Goal: Transaction & Acquisition: Obtain resource

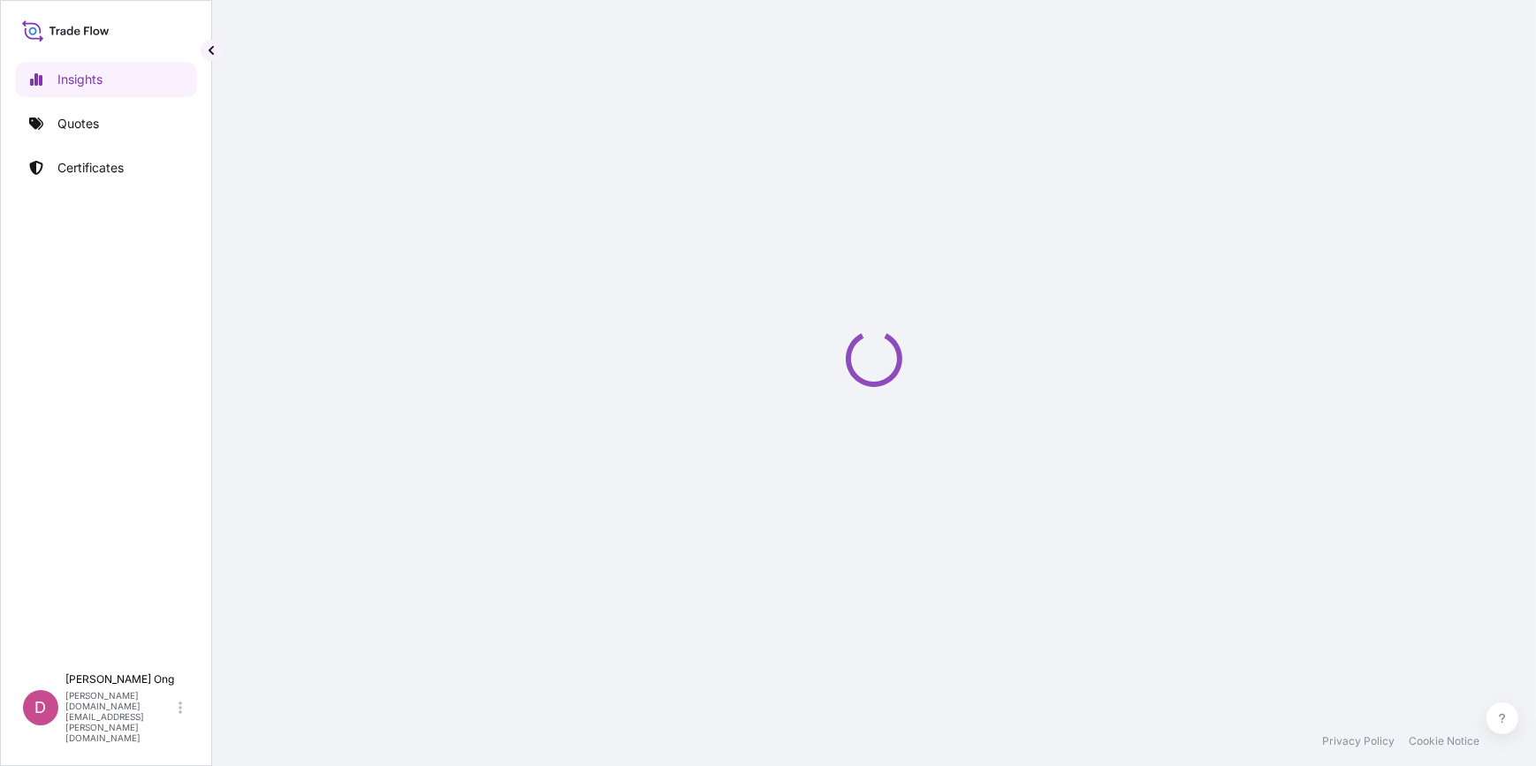
select select "2025"
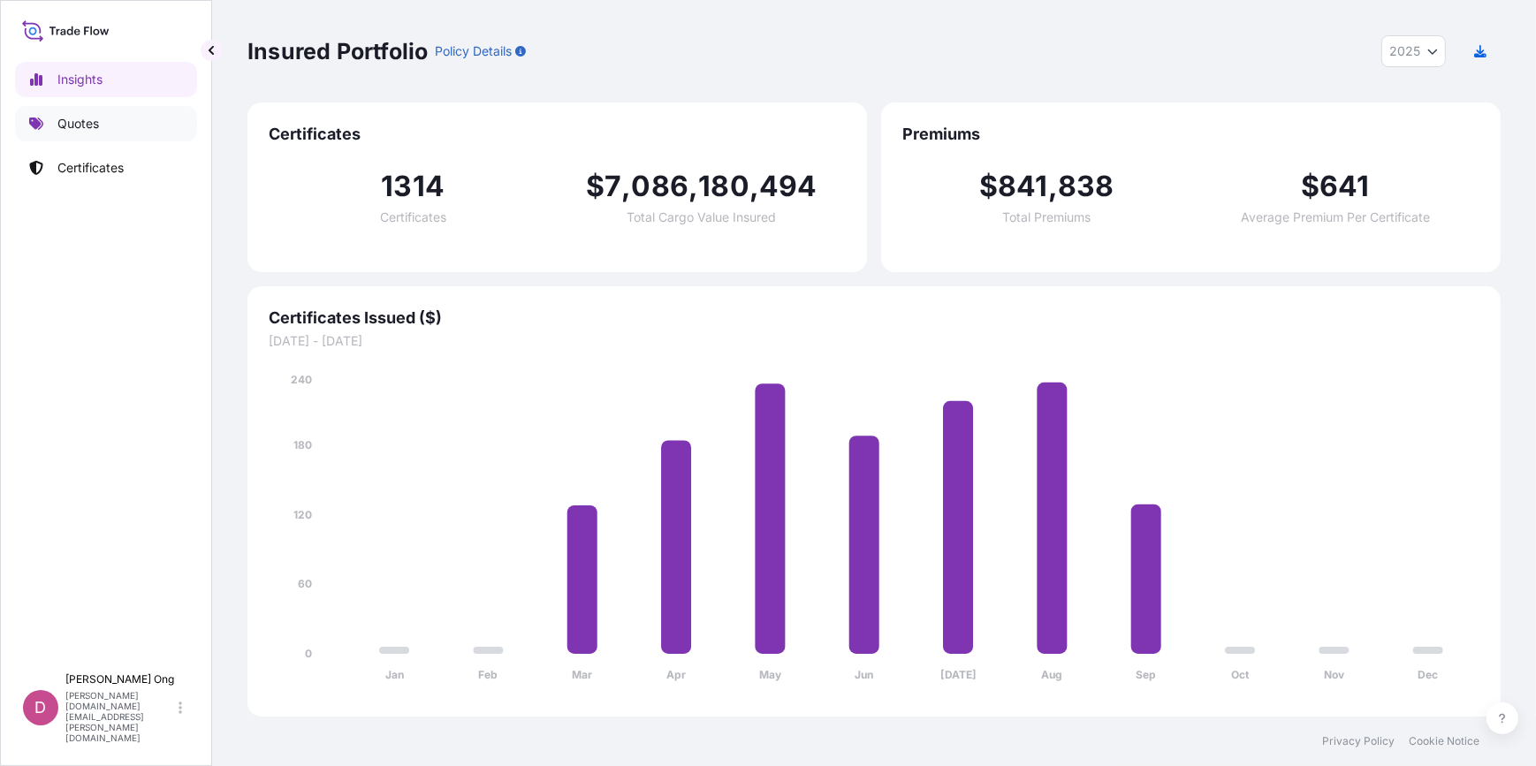
click at [94, 134] on link "Quotes" at bounding box center [106, 123] width 182 height 35
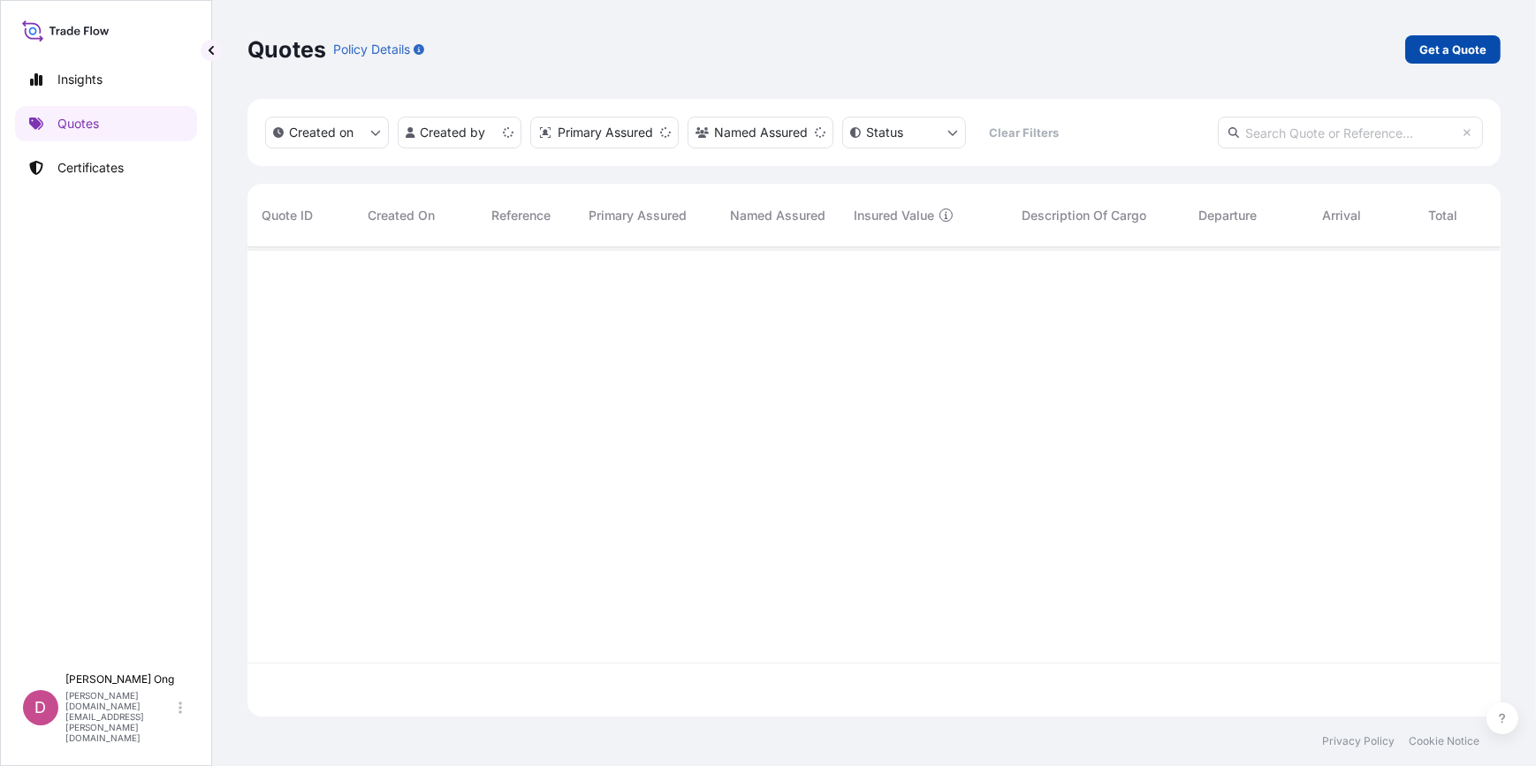
scroll to position [467, 1241]
click at [1432, 51] on p "Get a Quote" at bounding box center [1453, 50] width 67 height 18
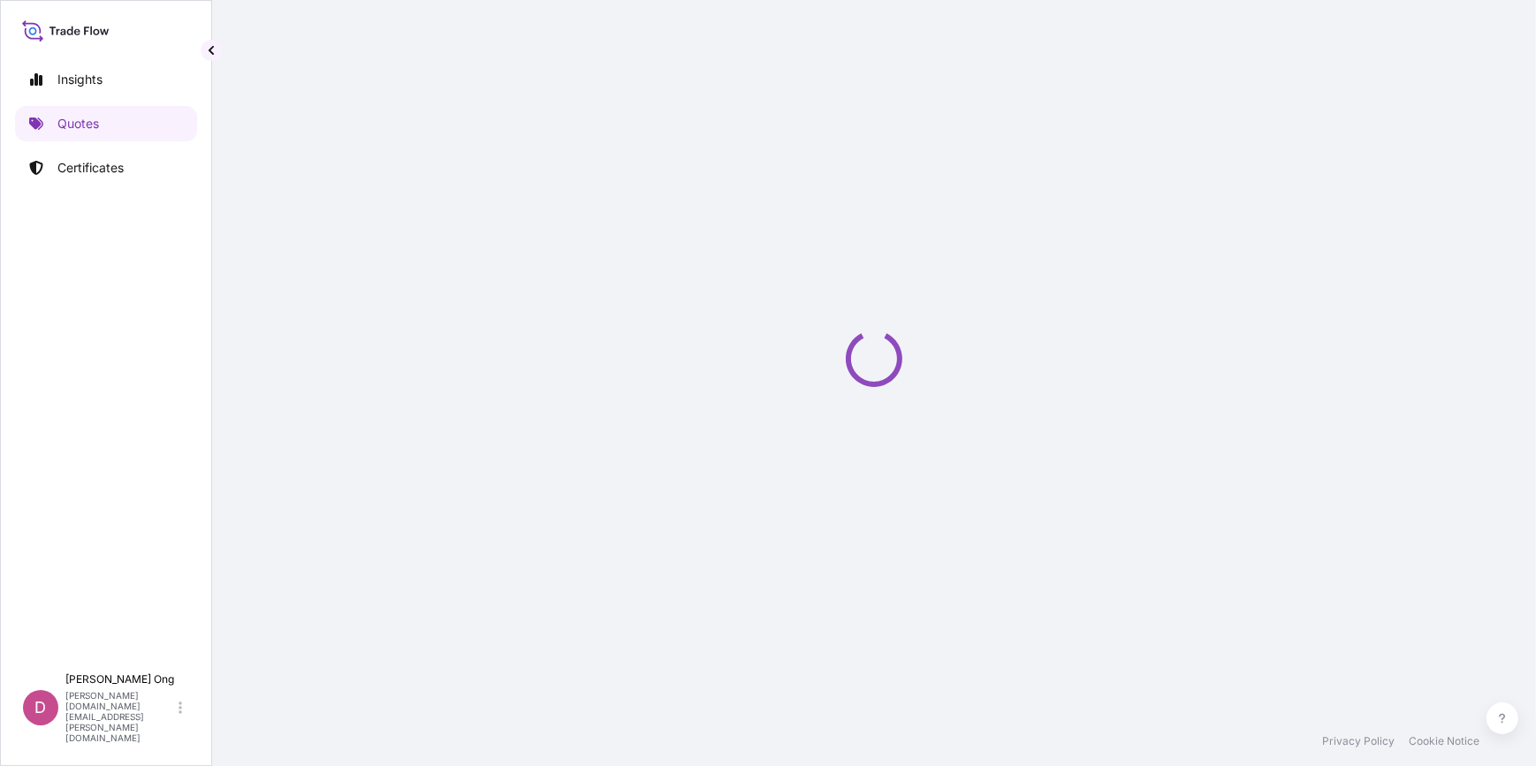
select select "Sea"
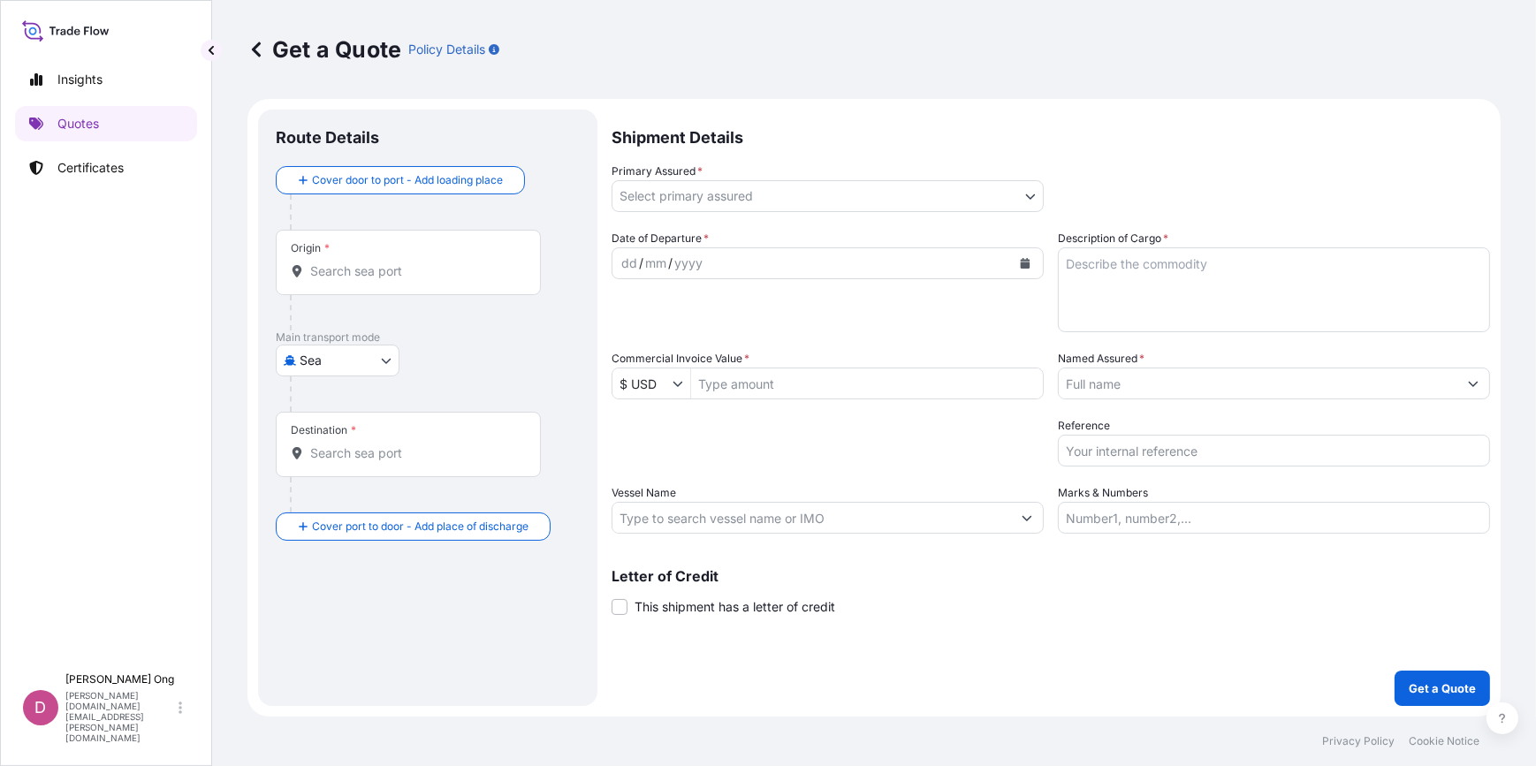
click at [1043, 177] on div "Primary Assured * Select primary assured" at bounding box center [828, 188] width 432 height 50
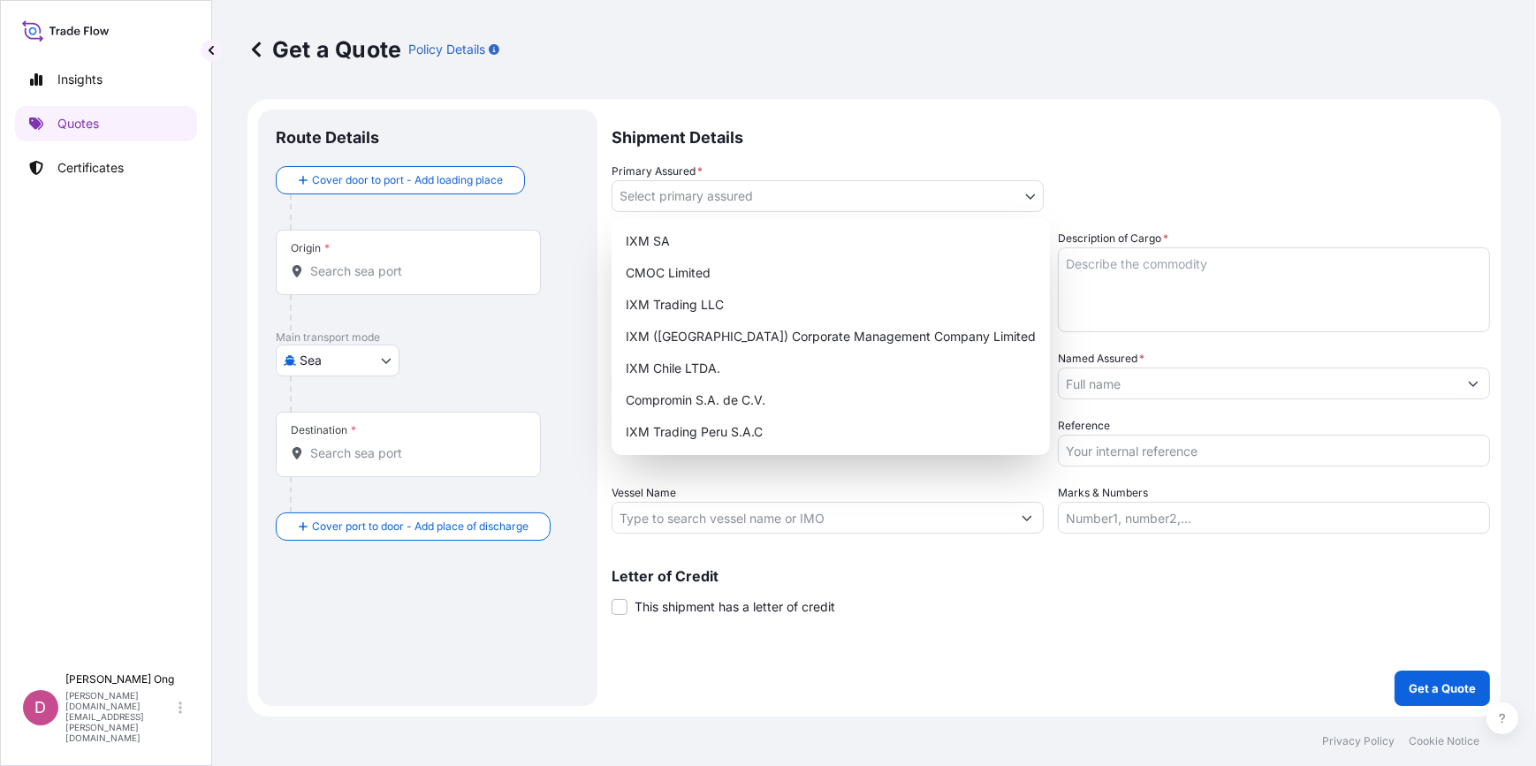
click at [1038, 183] on body "Insights Quotes Certificates D [PERSON_NAME] [PERSON_NAME][DOMAIN_NAME][EMAIL_A…" at bounding box center [768, 383] width 1536 height 766
click at [926, 238] on div "IXM SA" at bounding box center [831, 241] width 424 height 32
select select "31846"
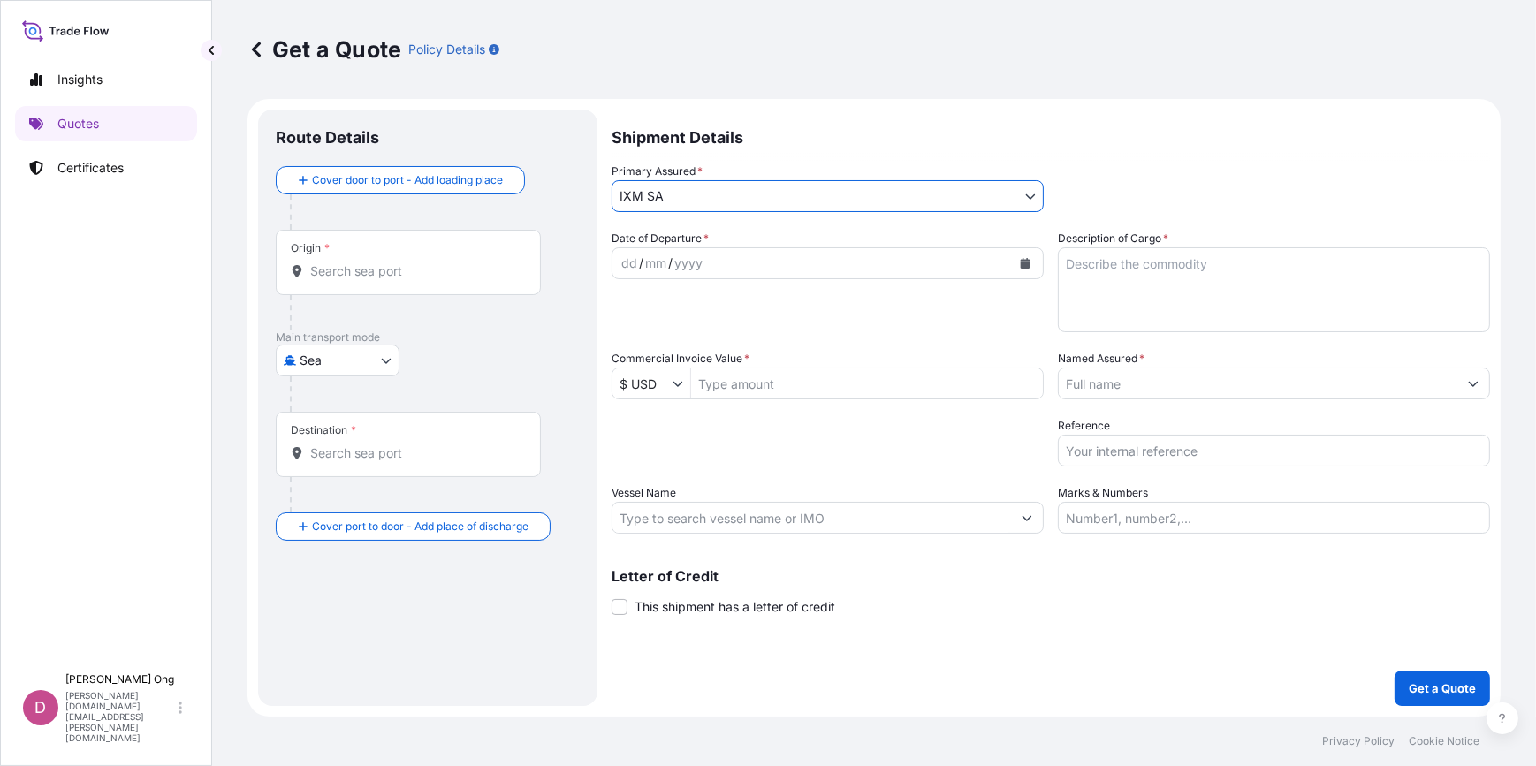
click at [1146, 384] on input "Named Assured *" at bounding box center [1258, 384] width 399 height 32
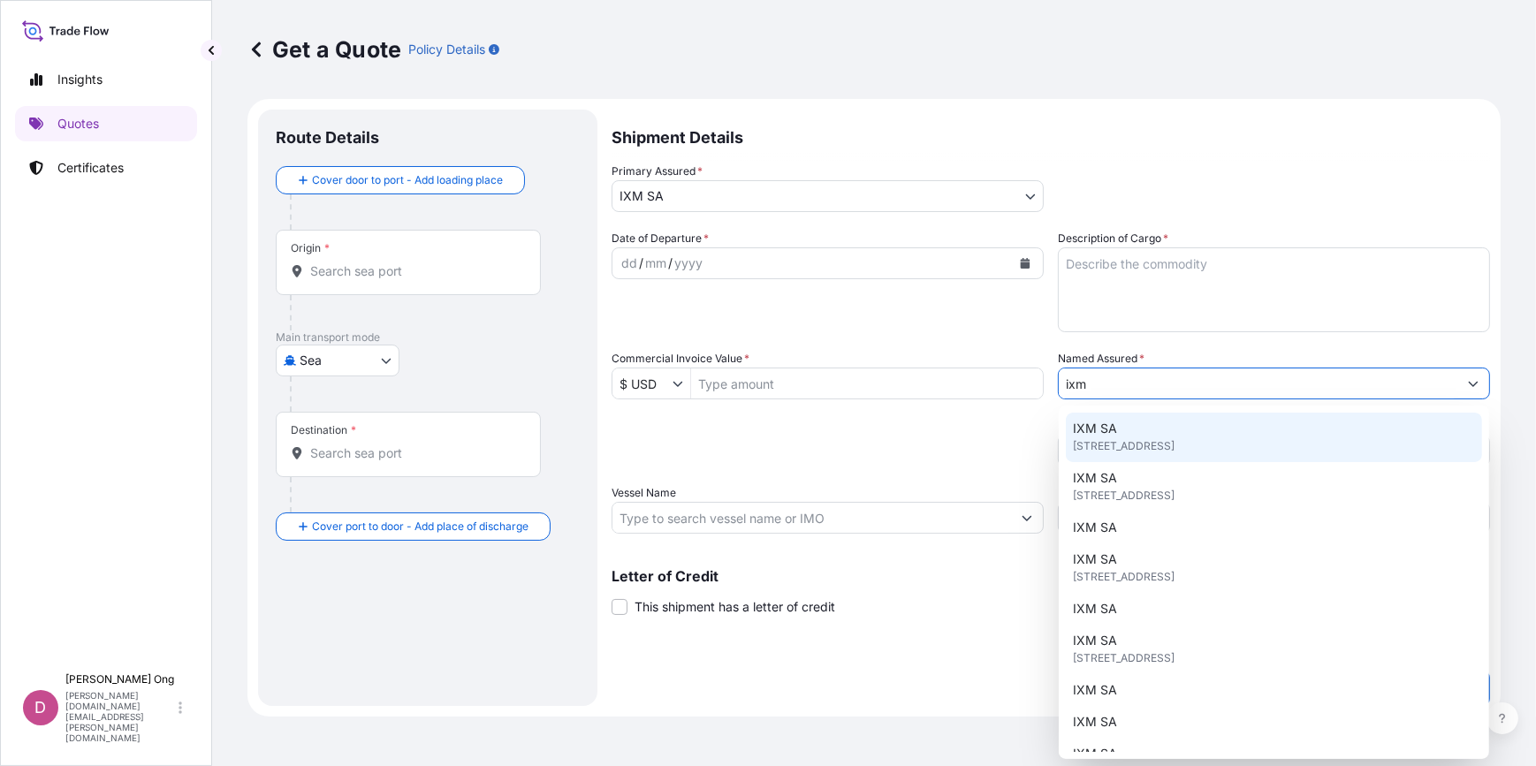
click at [1146, 433] on div "IXM SA Rue de Lausanne 15, 1201, Genève, Switzerland" at bounding box center [1274, 438] width 416 height 50
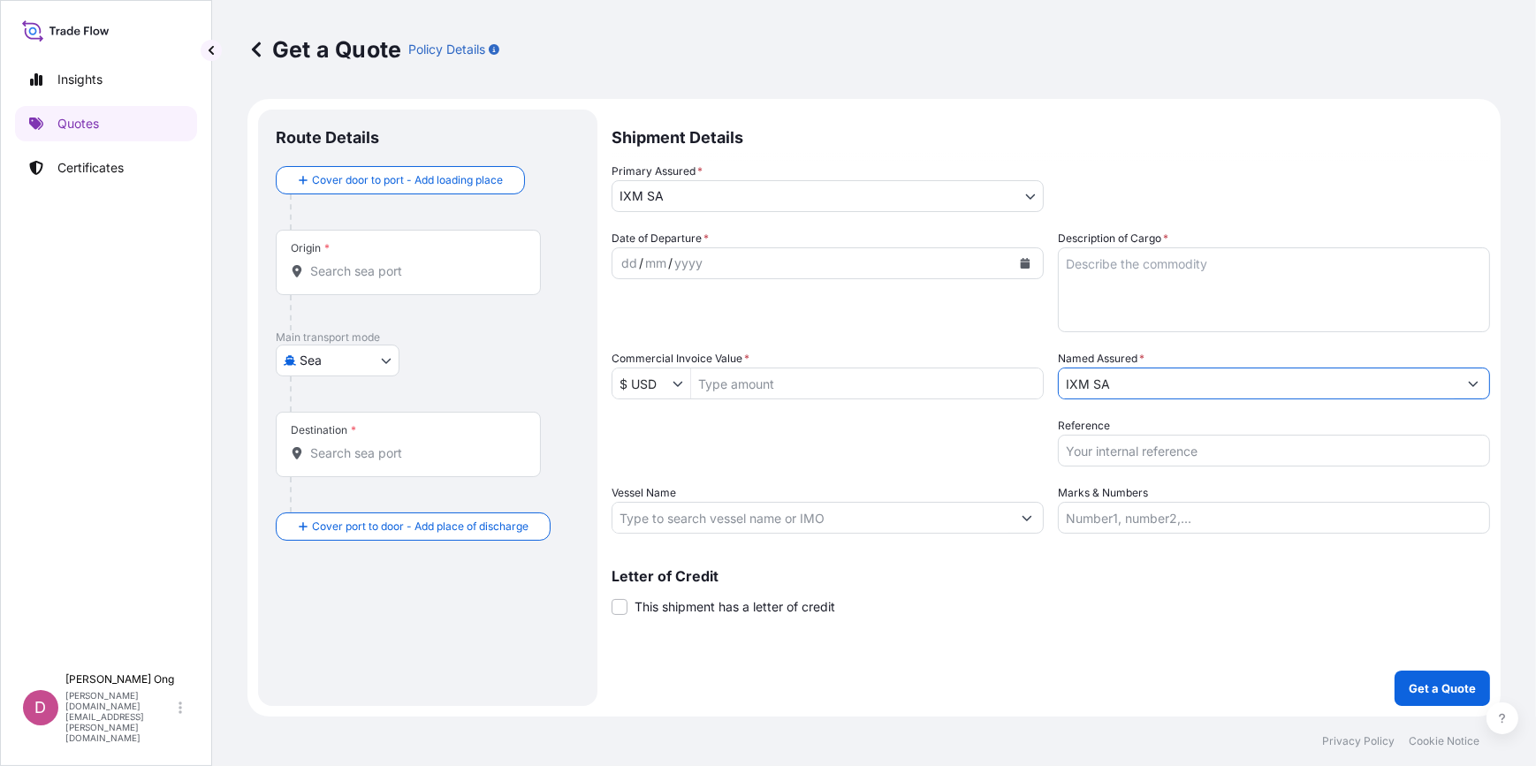
type input "IXM SA"
click at [1040, 253] on div "dd / mm / yyyy" at bounding box center [828, 264] width 432 height 32
click at [1032, 257] on button "Calendar" at bounding box center [1025, 263] width 28 height 28
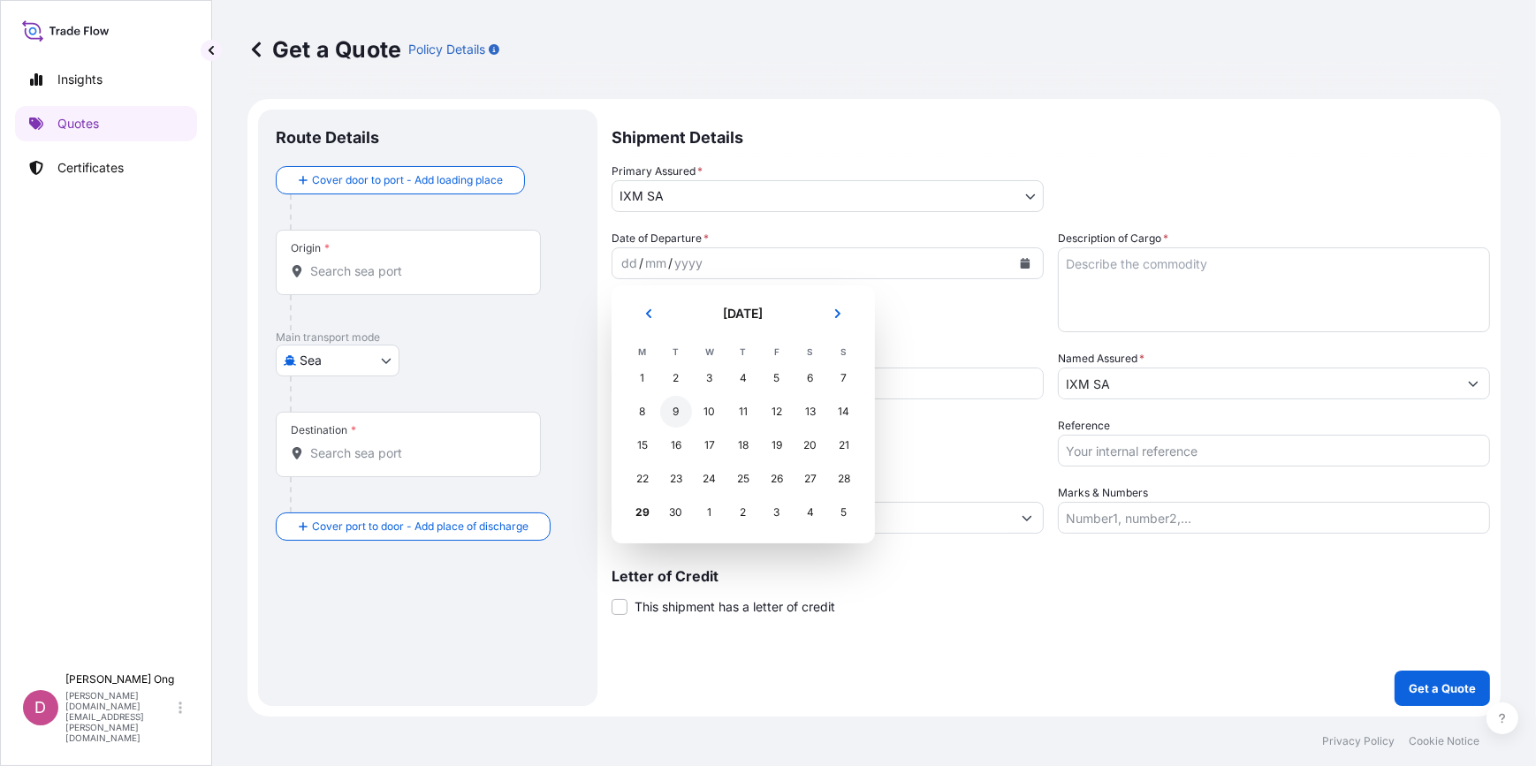
click at [677, 415] on div "9" at bounding box center [676, 412] width 32 height 32
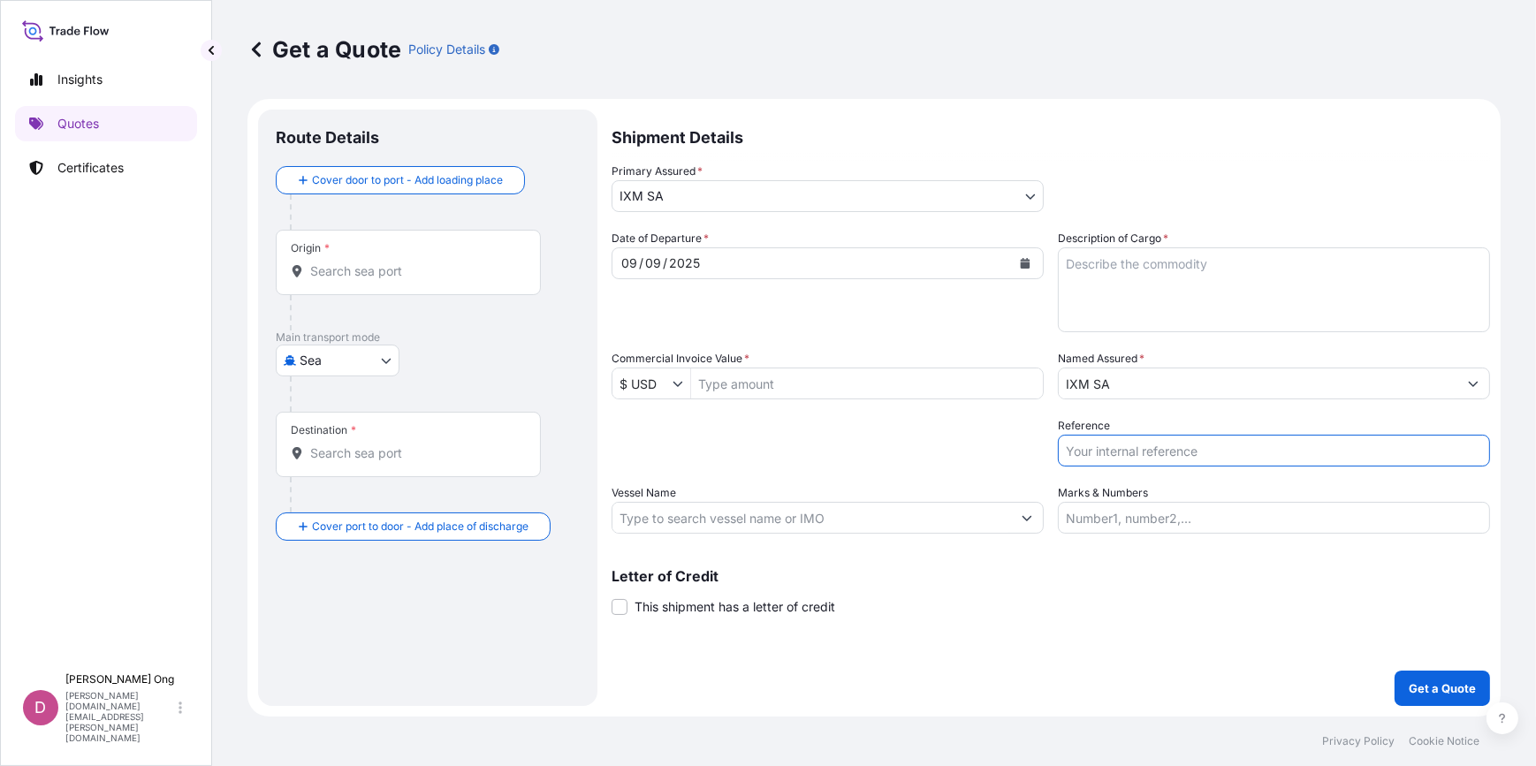
click at [1149, 454] on input "Reference" at bounding box center [1274, 451] width 432 height 32
type input "i"
click at [408, 265] on input "Origin *" at bounding box center [414, 272] width 209 height 18
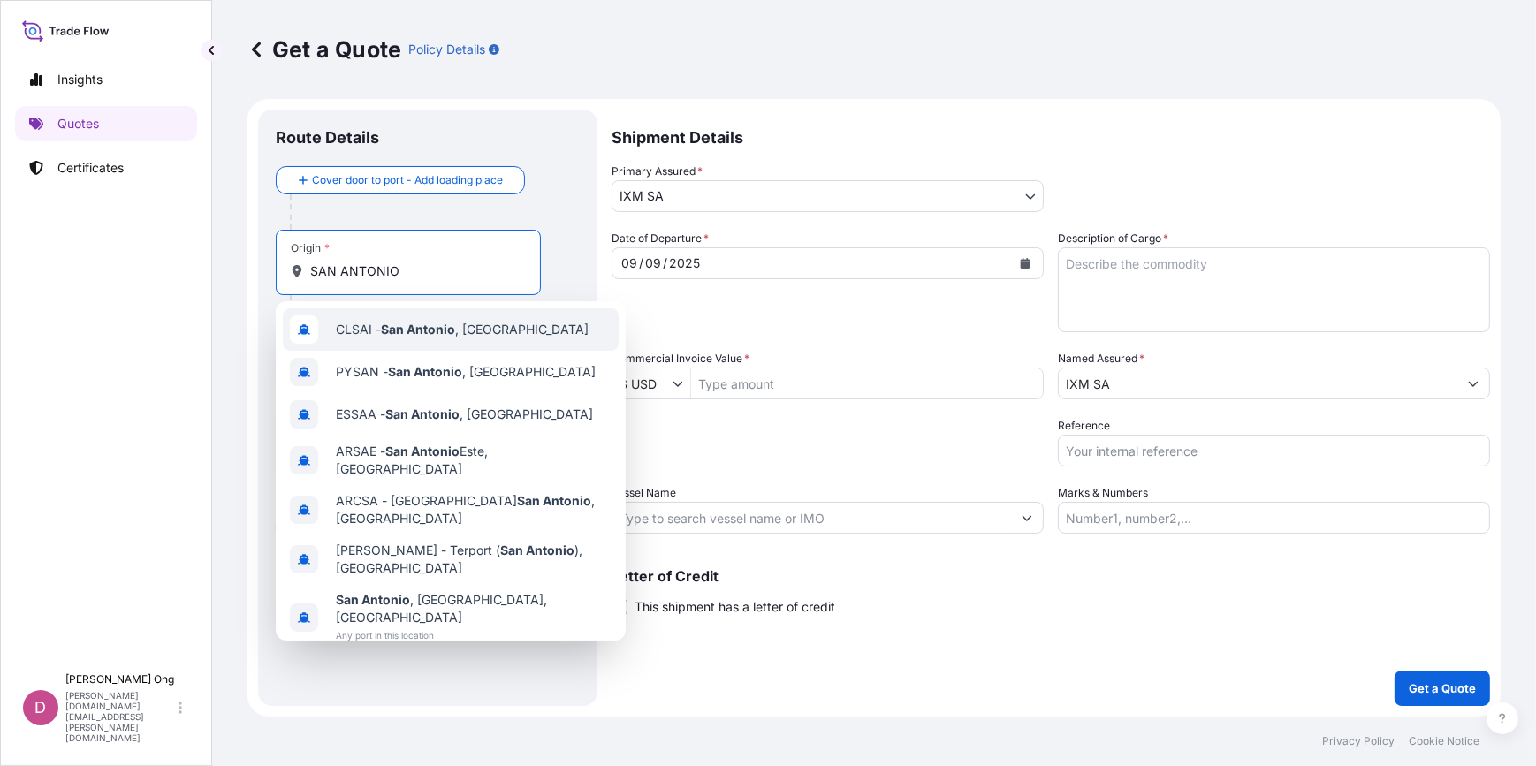
click at [351, 330] on span "CLSAI - San Antonio , Chile" at bounding box center [462, 330] width 253 height 18
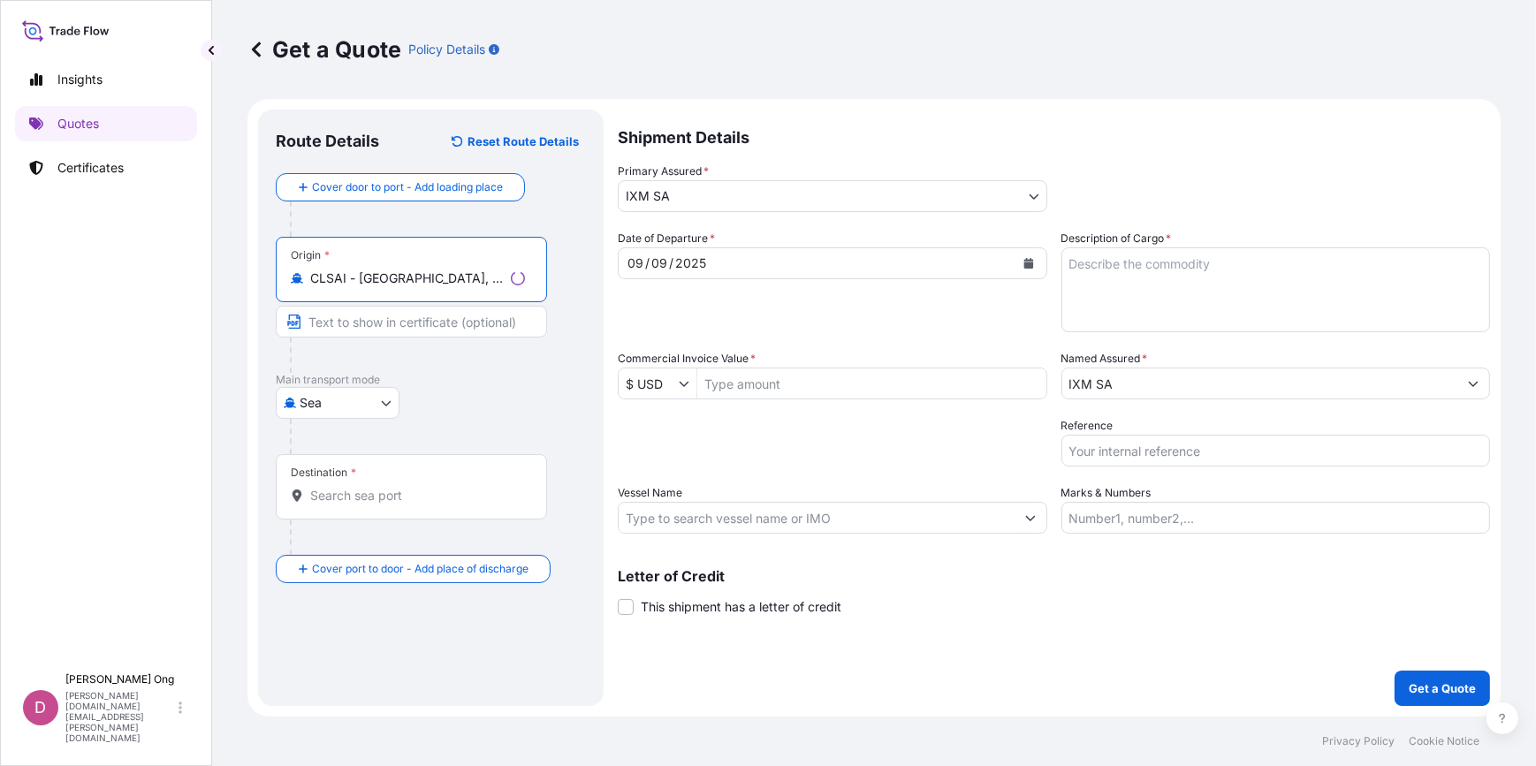
type input "CLSAI - San Antonio, Chile"
click at [432, 321] on input "Text to appear on certificate" at bounding box center [411, 322] width 271 height 32
type input "SAN ANTONIO, CHILE"
click at [366, 506] on div "Destination *" at bounding box center [408, 486] width 265 height 65
click at [366, 505] on input "Destination *" at bounding box center [414, 496] width 209 height 18
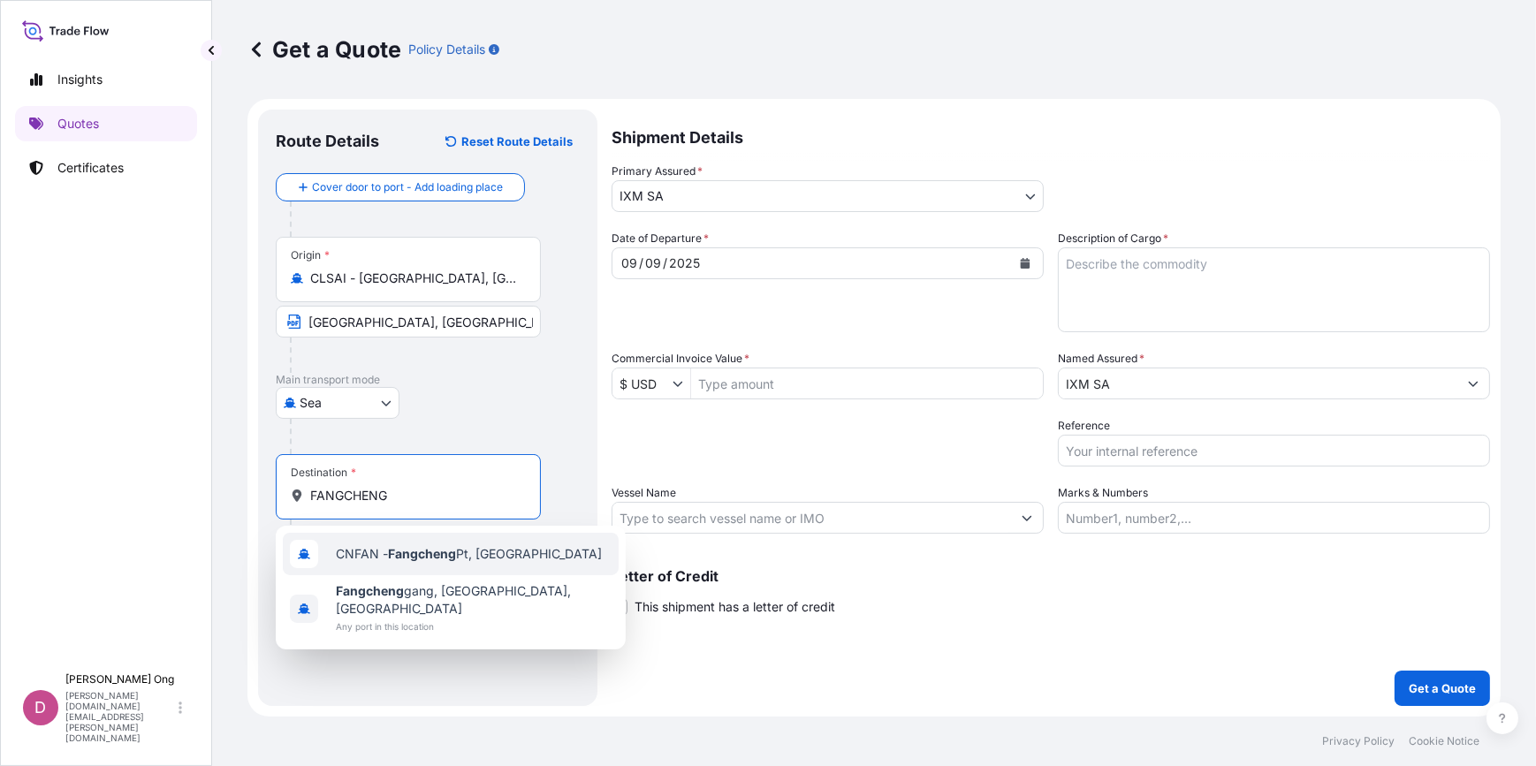
click at [368, 548] on span "CNFAN - Fangcheng Pt, China" at bounding box center [469, 554] width 266 height 18
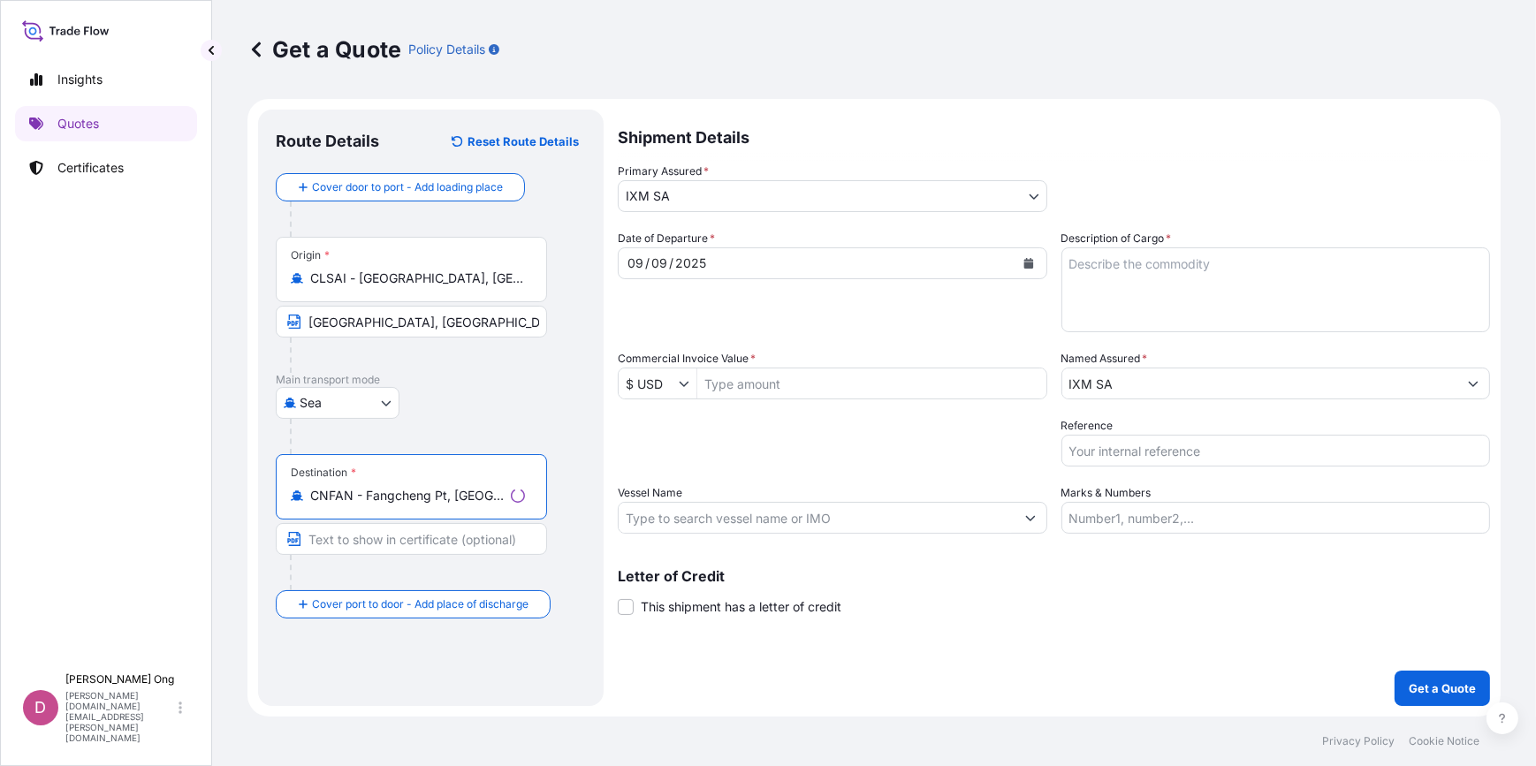
type input "CNFAN - Fangcheng Pt, China"
click at [385, 542] on input "Text to appear on certificate" at bounding box center [411, 539] width 271 height 32
type input "FANGCHENG, CHINA"
click at [625, 609] on span at bounding box center [620, 607] width 16 height 16
click at [612, 598] on input "This shipment has a letter of credit" at bounding box center [612, 598] width 0 height 0
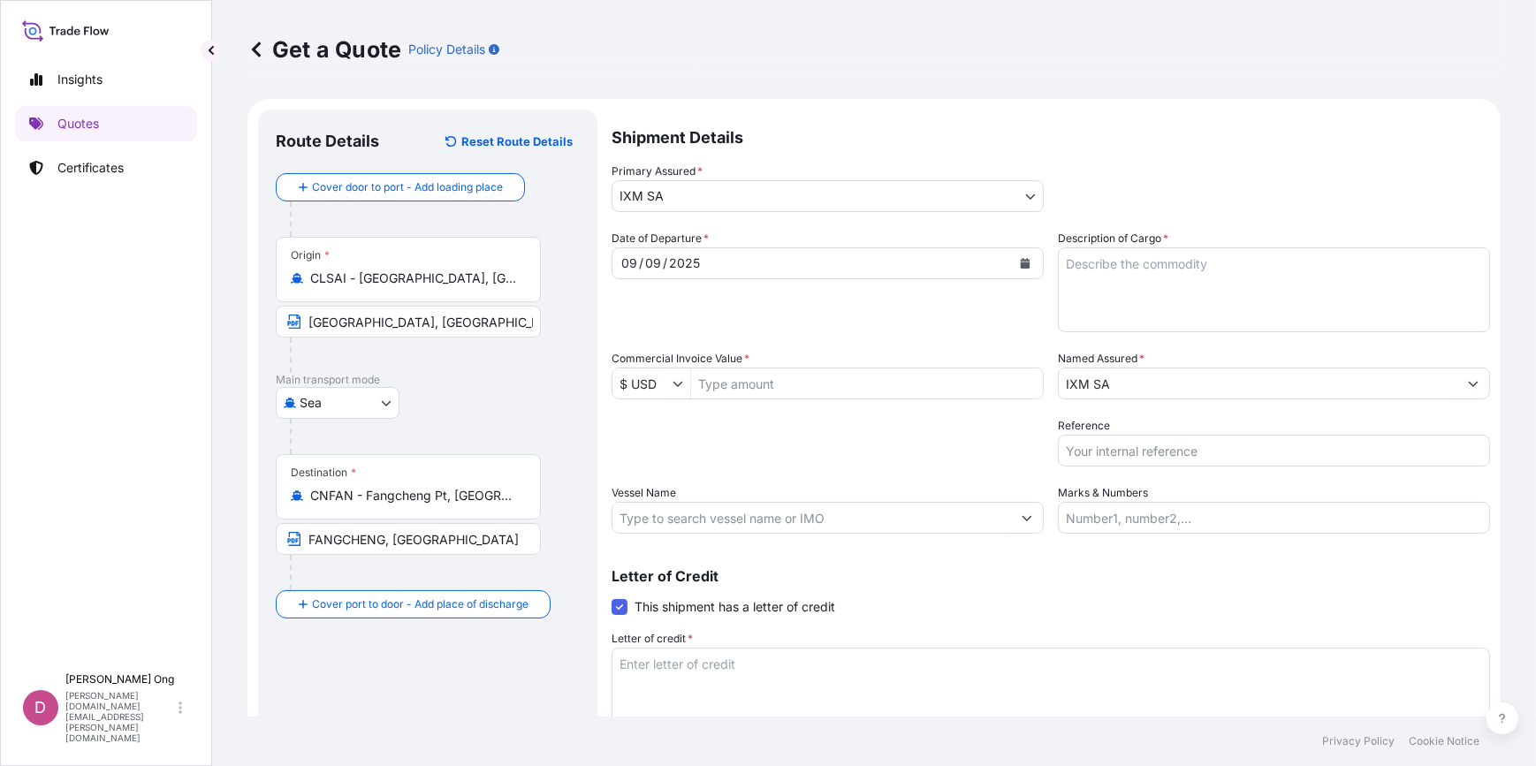
click at [800, 379] on input "Commercial Invoice Value *" at bounding box center [867, 384] width 352 height 32
click at [1173, 310] on textarea "Description of Cargo *" at bounding box center [1274, 290] width 432 height 85
click at [926, 379] on input "Commercial Invoice Value *" at bounding box center [867, 384] width 352 height 32
click at [811, 383] on input "Commercial Invoice Value *" at bounding box center [867, 384] width 352 height 32
click at [776, 388] on input "Commercial Invoice Value *" at bounding box center [867, 384] width 352 height 32
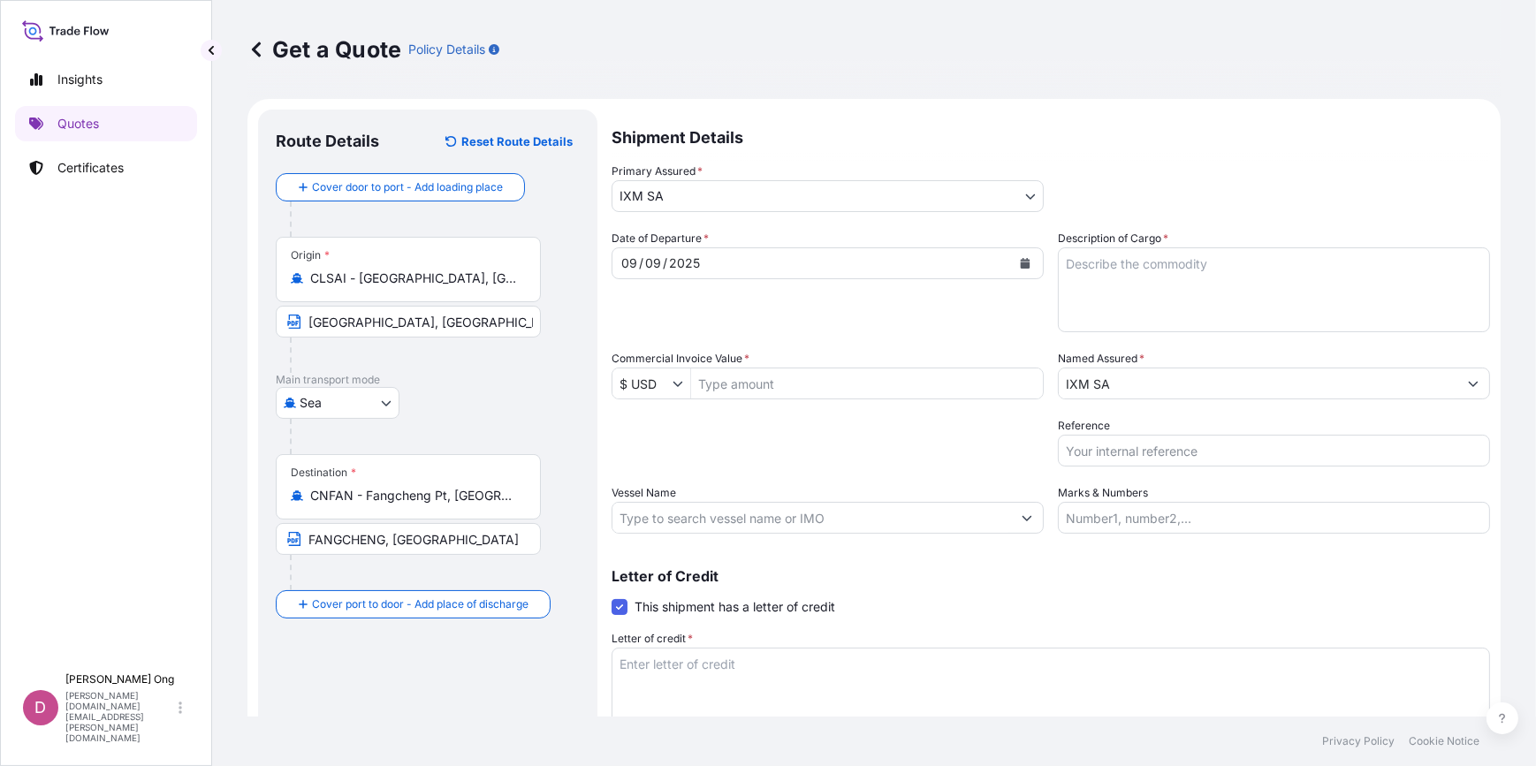
click at [735, 374] on input "Commercial Invoice Value *" at bounding box center [867, 384] width 352 height 32
paste input "2,308,153.17"
type input "2,308,153.17"
click at [869, 444] on div "Packing Category Type to search a container mode Please select a primary mode o…" at bounding box center [828, 442] width 432 height 50
click at [899, 515] on input "Vessel Name" at bounding box center [812, 518] width 399 height 32
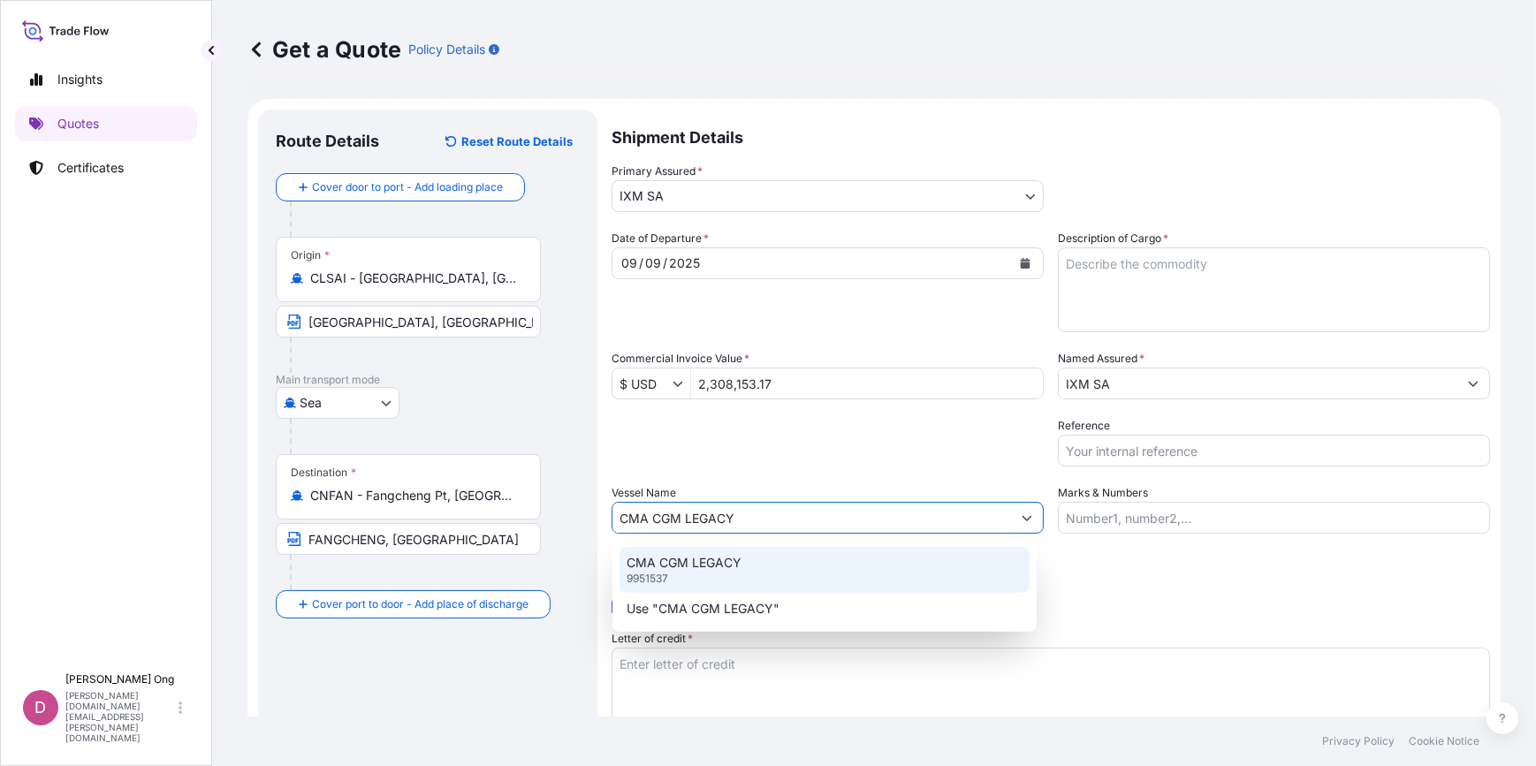
click at [839, 555] on div "CMA CGM LEGACY 9951537" at bounding box center [825, 570] width 410 height 46
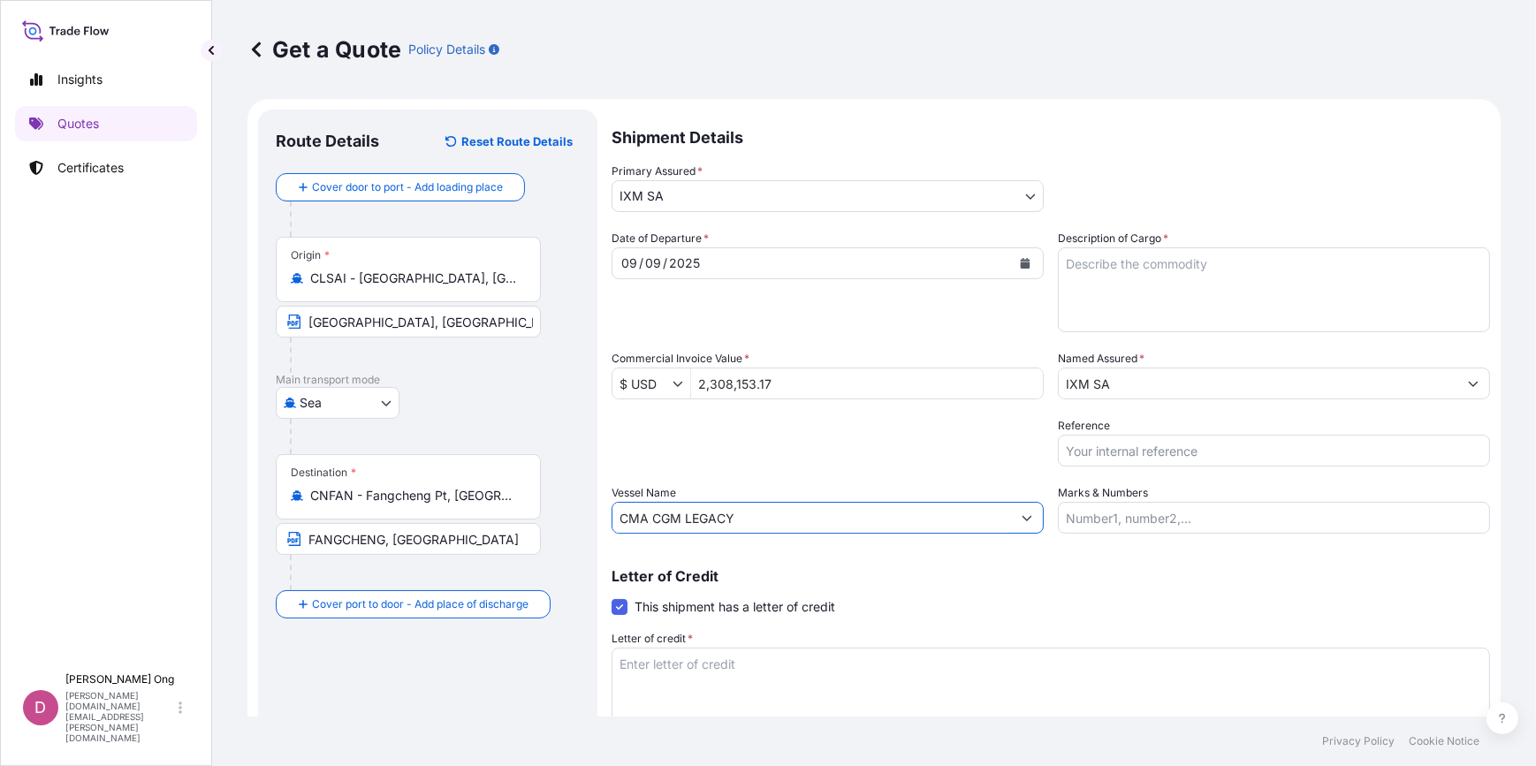
type input "CMA CGM LEGACY"
click at [1230, 453] on input "Reference" at bounding box center [1274, 451] width 432 height 32
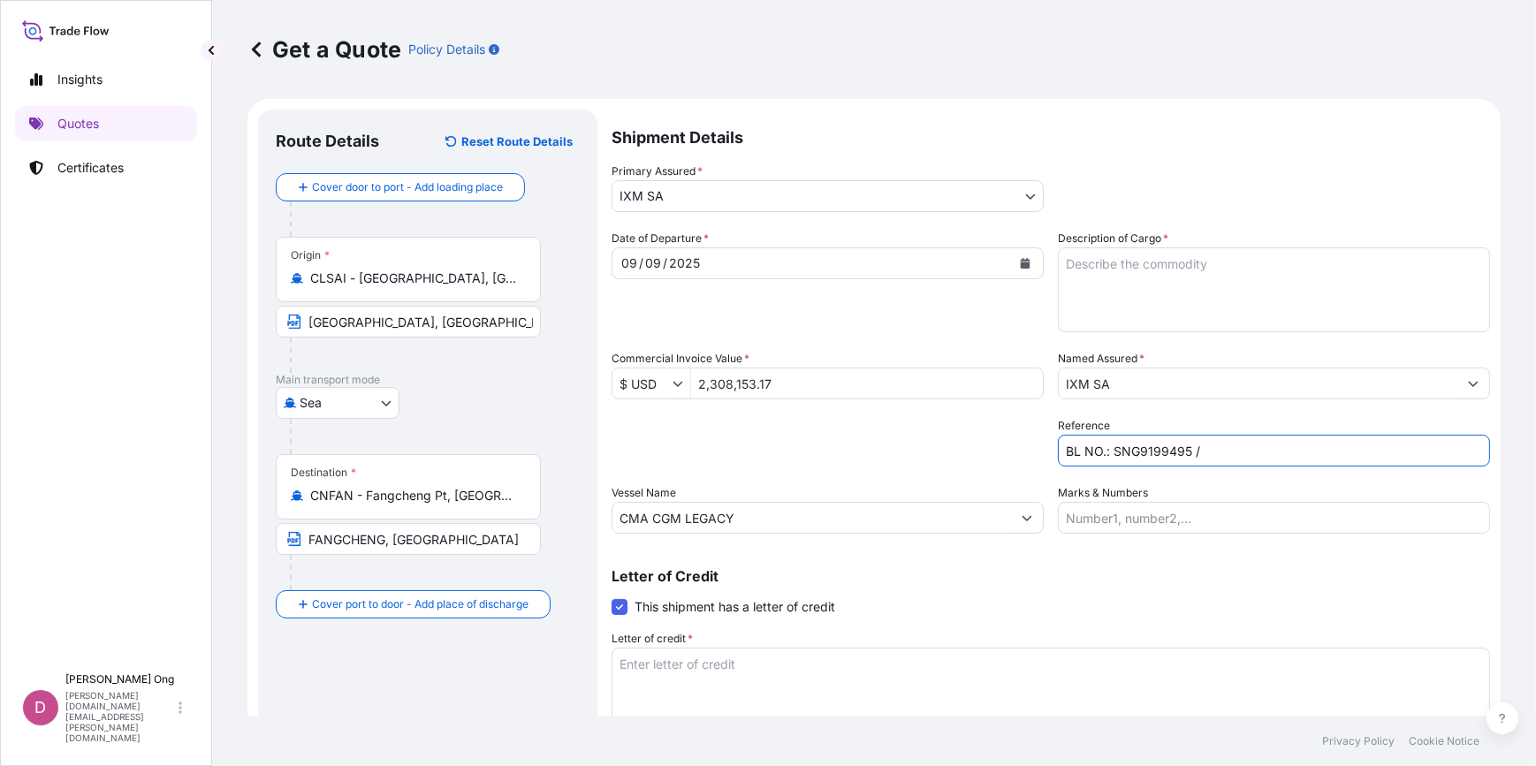
paste input "CC15626S"
type input "BL NO.: SNG9199495 / CC15626S-P"
click at [1253, 308] on textarea "Description of Cargo *" at bounding box center [1274, 290] width 432 height 85
click at [1184, 280] on textarea "Description of Cargo *" at bounding box center [1274, 290] width 432 height 85
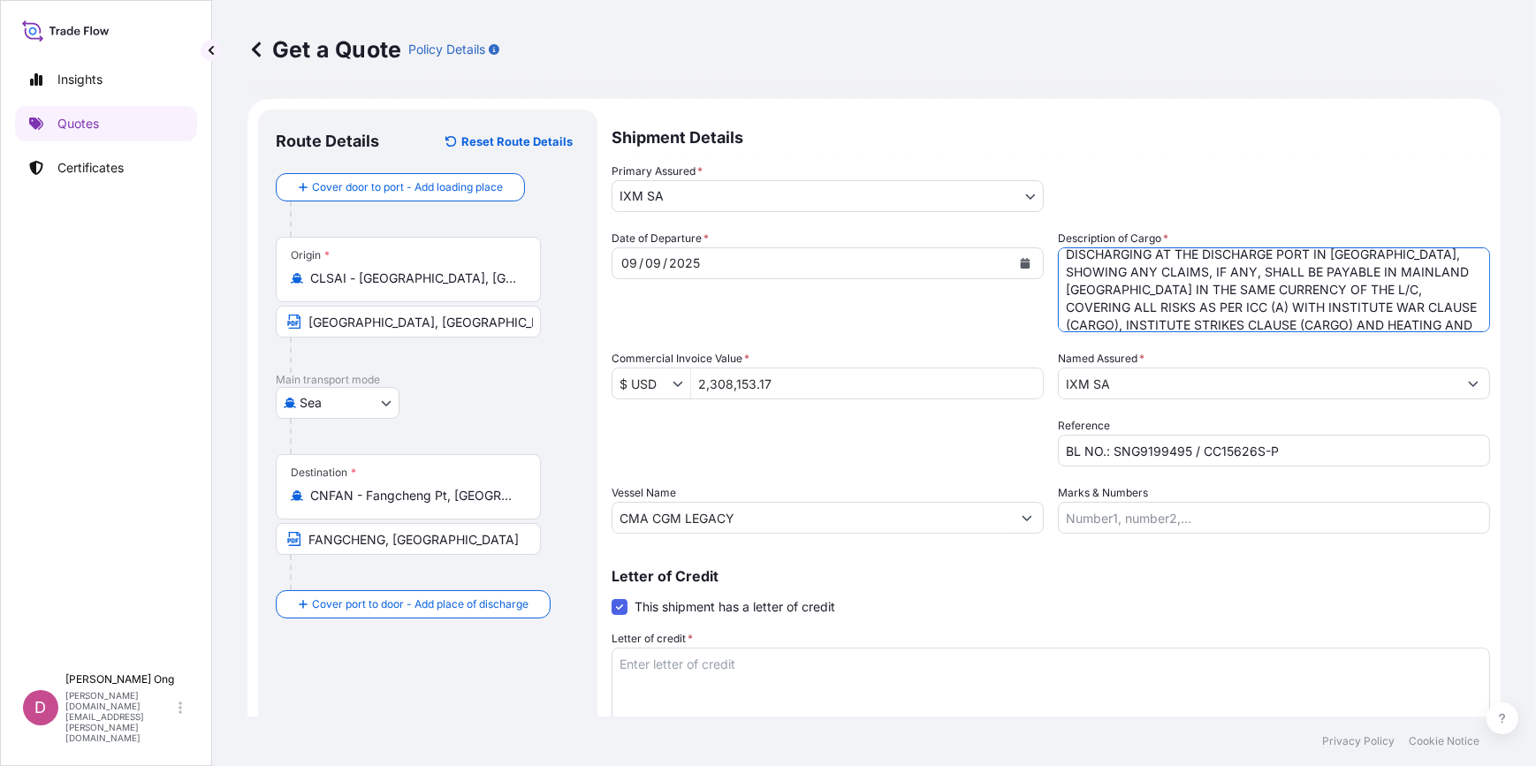
scroll to position [98, 0]
type textarea "FOR 110% OF THE FULL PROVISIONAL CIF CY CARGO VALUE, SUBJECT TO ADJUSTMENTS TO …"
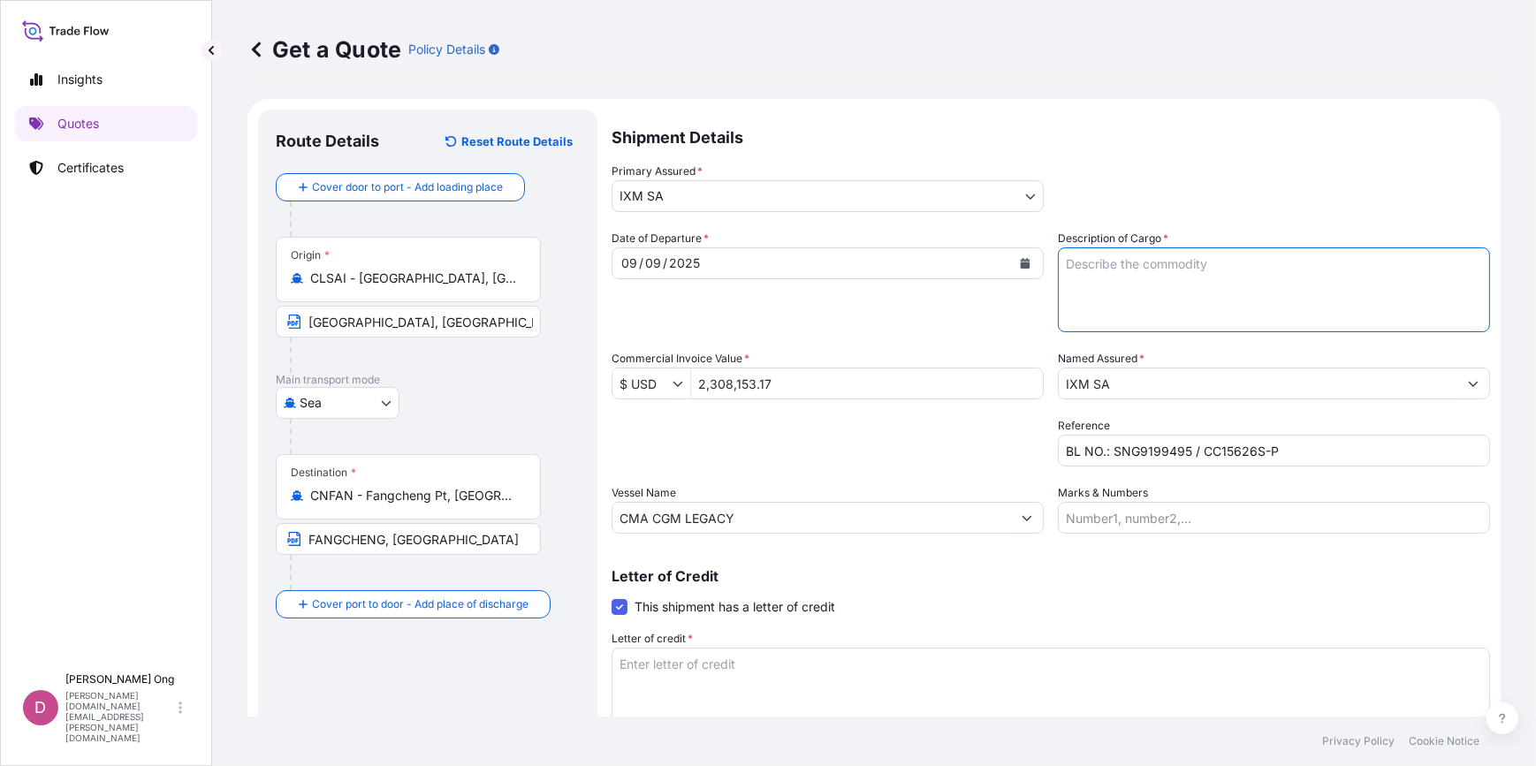
scroll to position [0, 0]
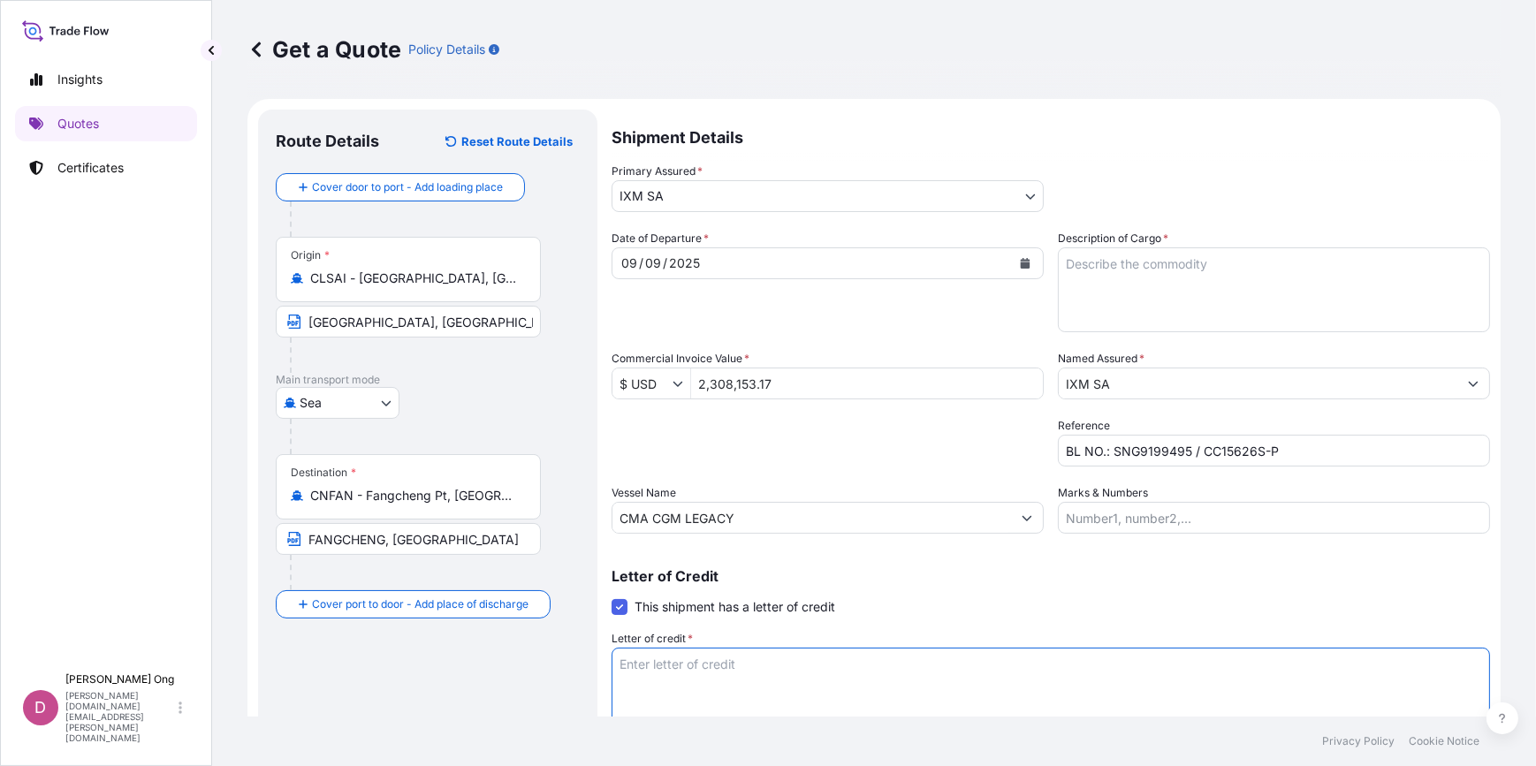
click at [804, 668] on textarea "Letter of credit *" at bounding box center [1051, 690] width 879 height 85
paste textarea "FOR 110% OF THE FULL PROVISIONAL CIF CY CARGO VALUE, SUBJECT TO ADJUSTMENTS TO …"
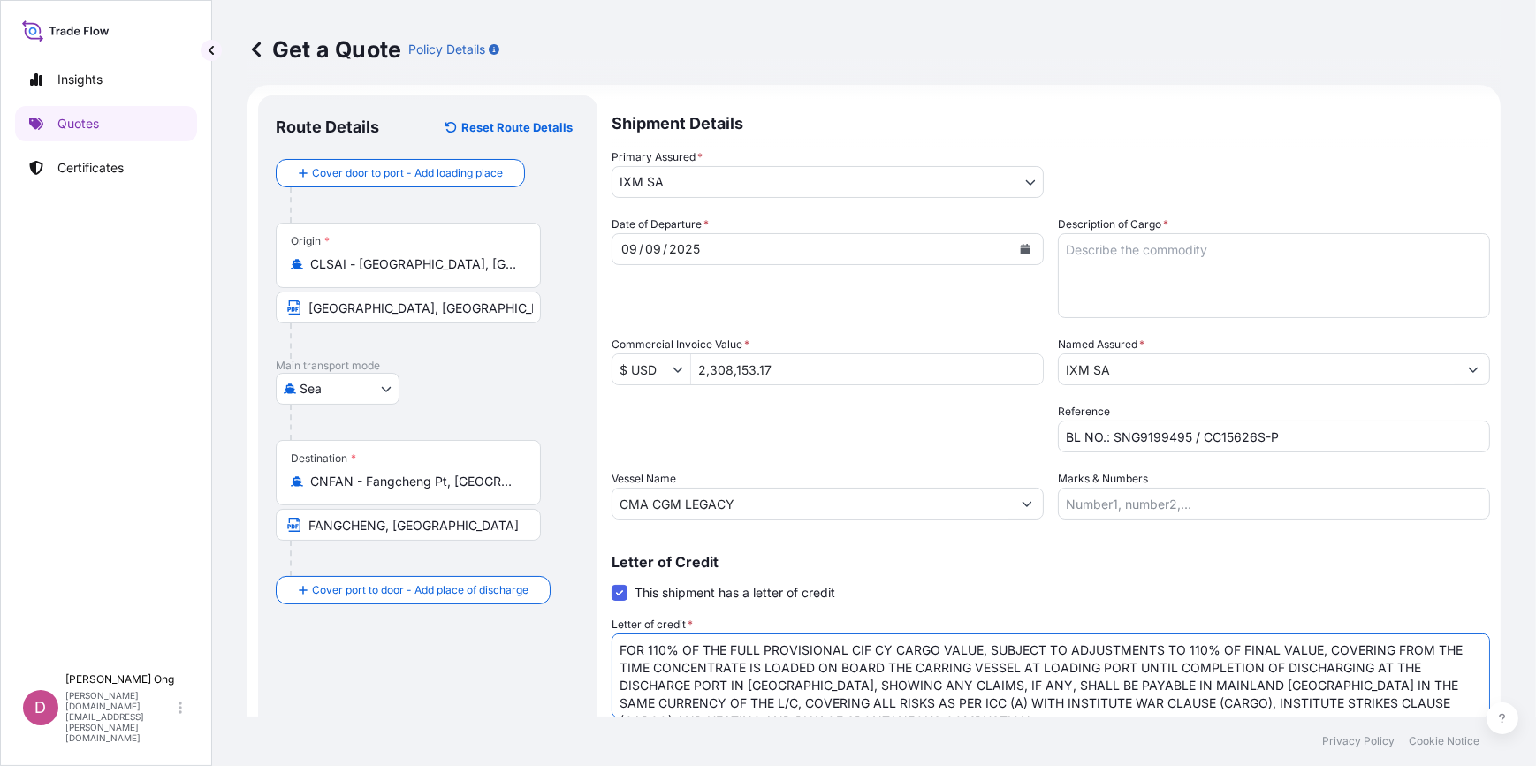
click at [1424, 670] on textarea "FOR 110% OF THE FULL PROVISIONAL CIF CY CARGO VALUE, SUBJECT TO ADJUSTMENTS TO …" at bounding box center [1051, 676] width 879 height 85
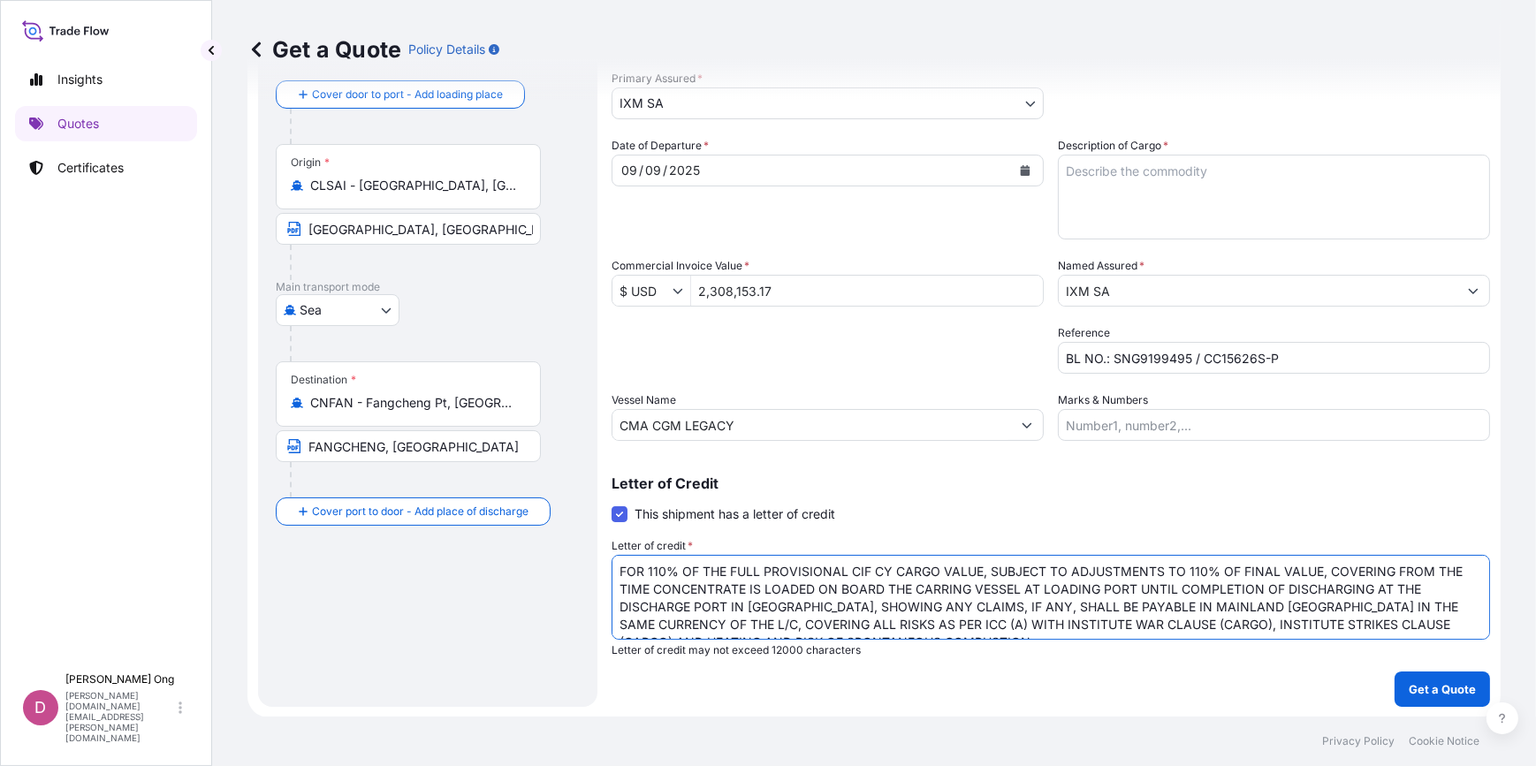
drag, startPoint x: 1124, startPoint y: 583, endPoint x: 1135, endPoint y: 591, distance: 13.3
click at [1135, 591] on textarea "FOR 110% OF THE FULL PROVISIONAL CIF CY CARGO VALUE, SUBJECT TO ADJUSTMENTS TO …" at bounding box center [1051, 597] width 879 height 85
click at [1097, 608] on textarea "FOR 110% OF THE FULL PROVISIONAL CIF CY CARGO VALUE, SUBJECT TO ADJUSTMENTS TO …" at bounding box center [1051, 597] width 879 height 85
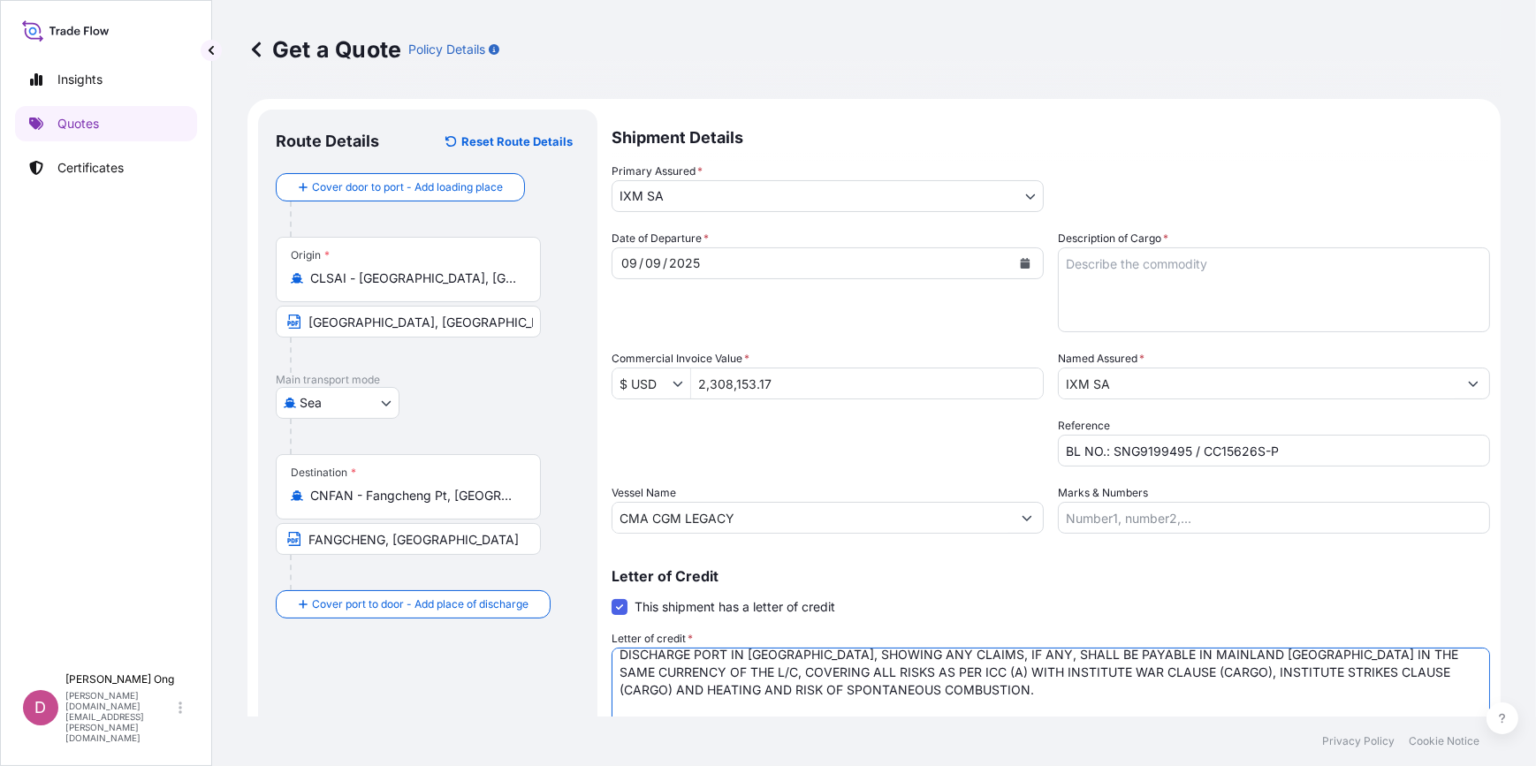
type textarea "FOR 110% OF THE FULL PROVISIONAL CIF CY CARGO VALUE, SUBJECT TO ADJUSTMENTS TO …"
click at [1273, 278] on textarea "Description of Cargo *" at bounding box center [1274, 290] width 432 height 85
click at [1200, 290] on textarea "ENAMI COPPER ORE QUANTITY:" at bounding box center [1274, 290] width 432 height 85
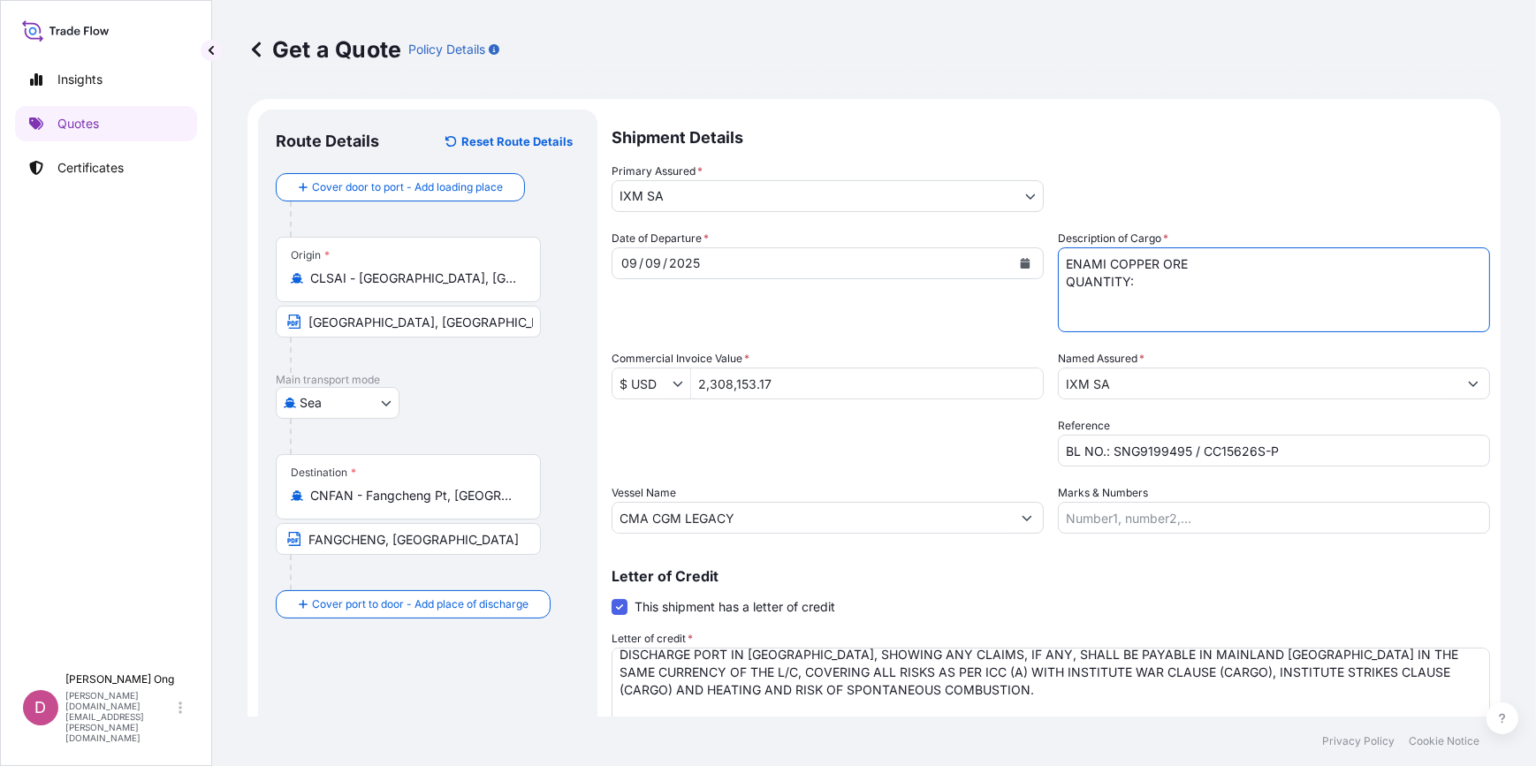
paste textarea "1214.6090"
type textarea "ENAMI COPPER ORE QUANTITY: 1214.609 DMT ASSURED BY IXM S.A."
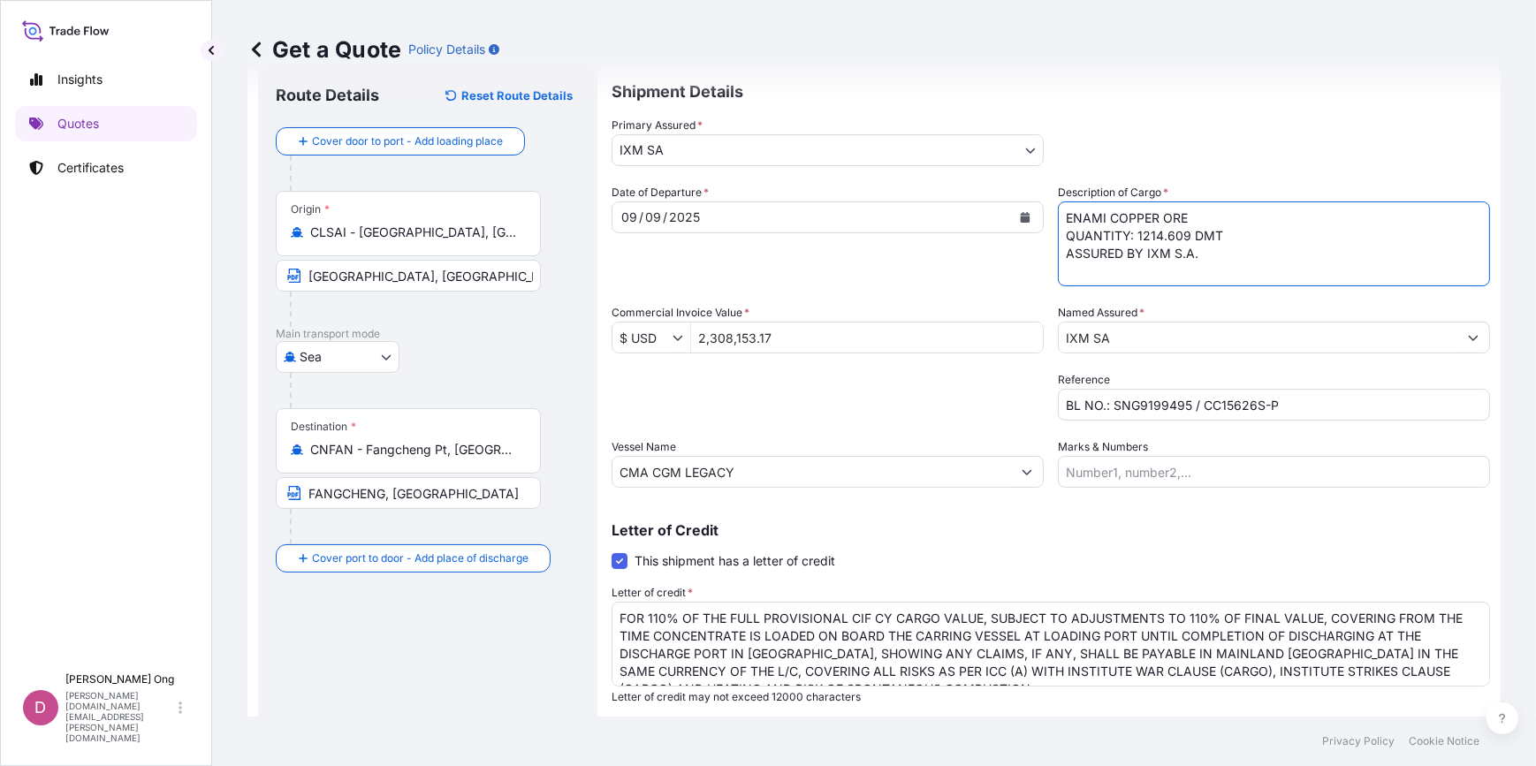
scroll to position [93, 0]
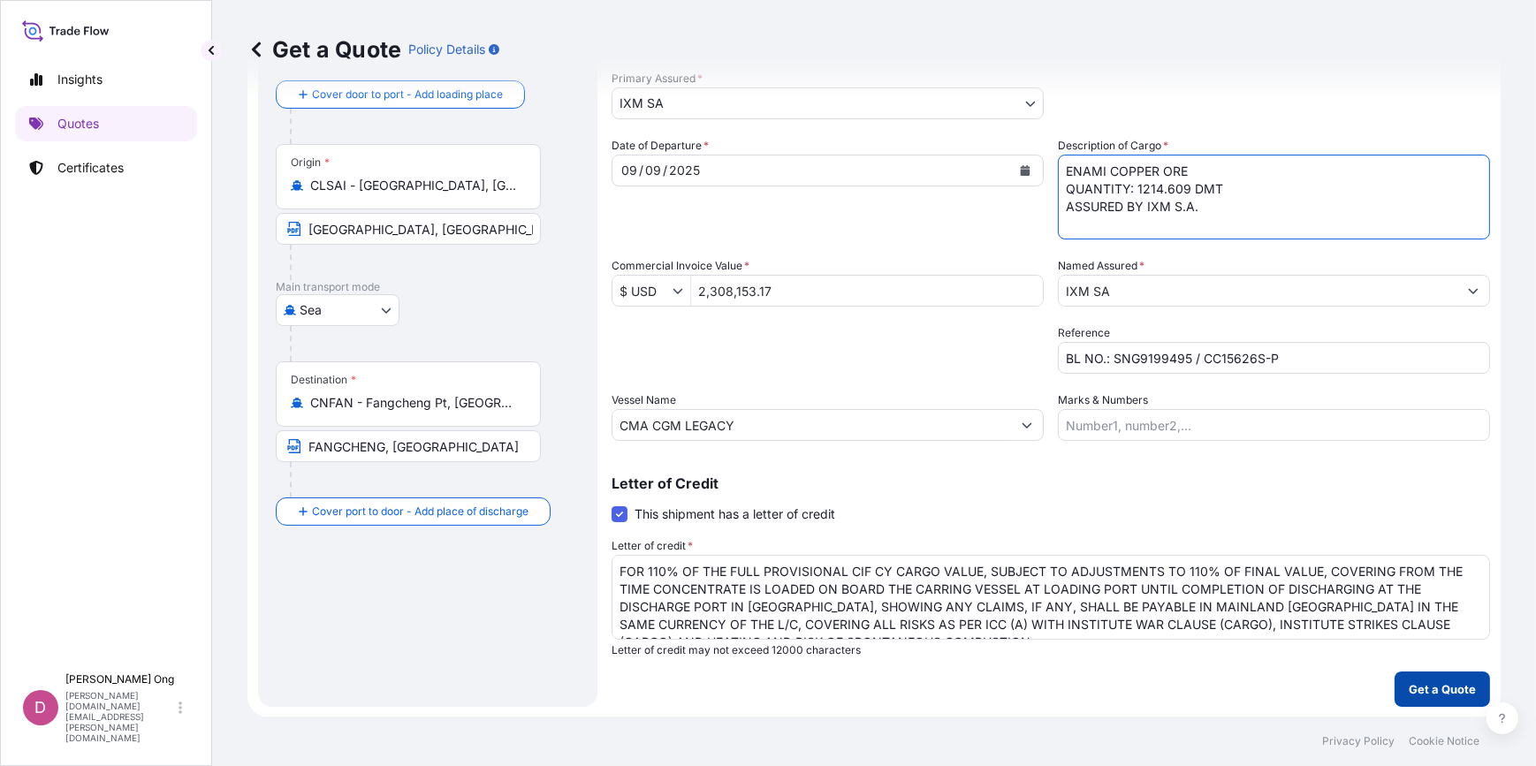
click at [1423, 693] on p "Get a Quote" at bounding box center [1442, 690] width 67 height 18
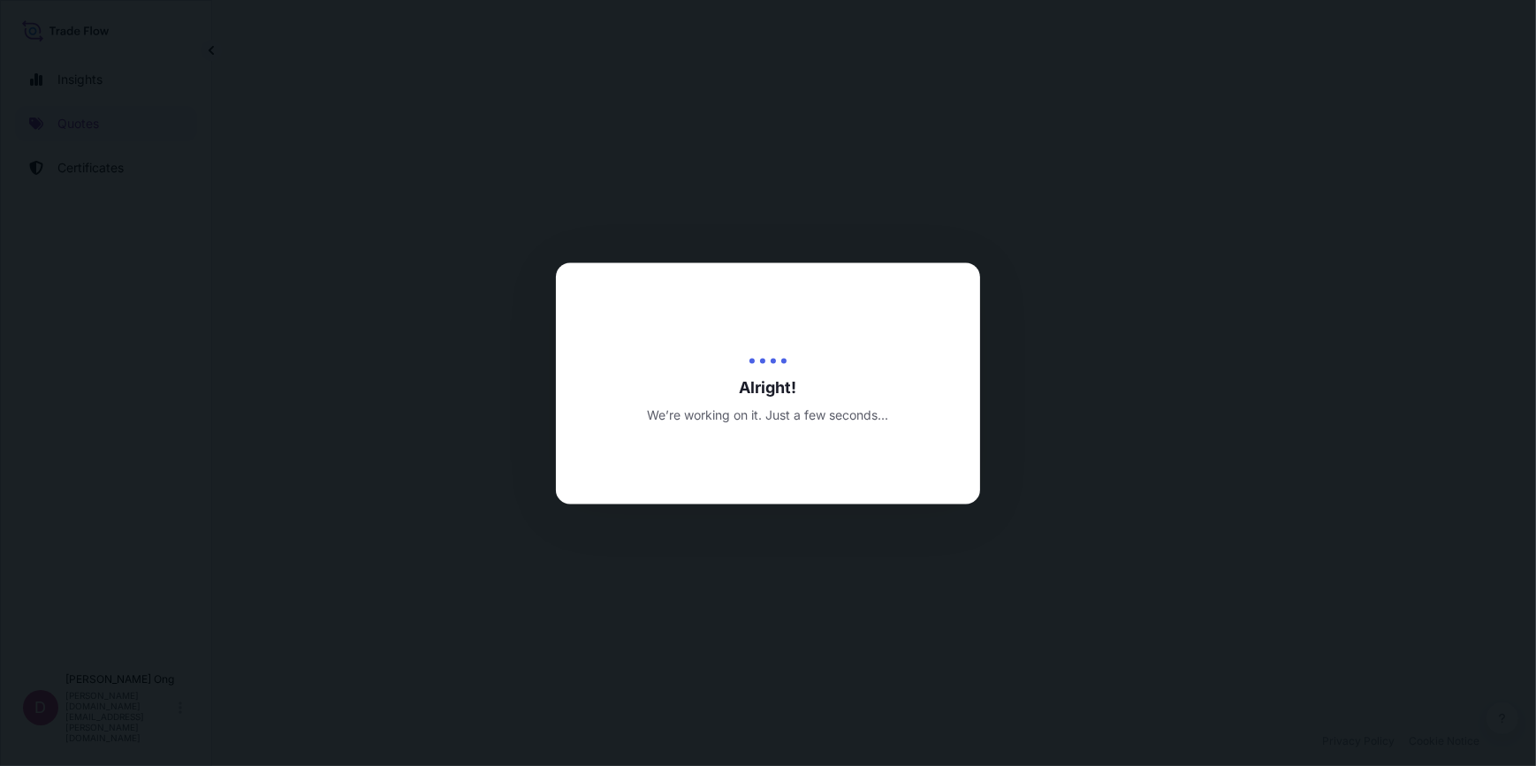
select select "Sea"
select select "31846"
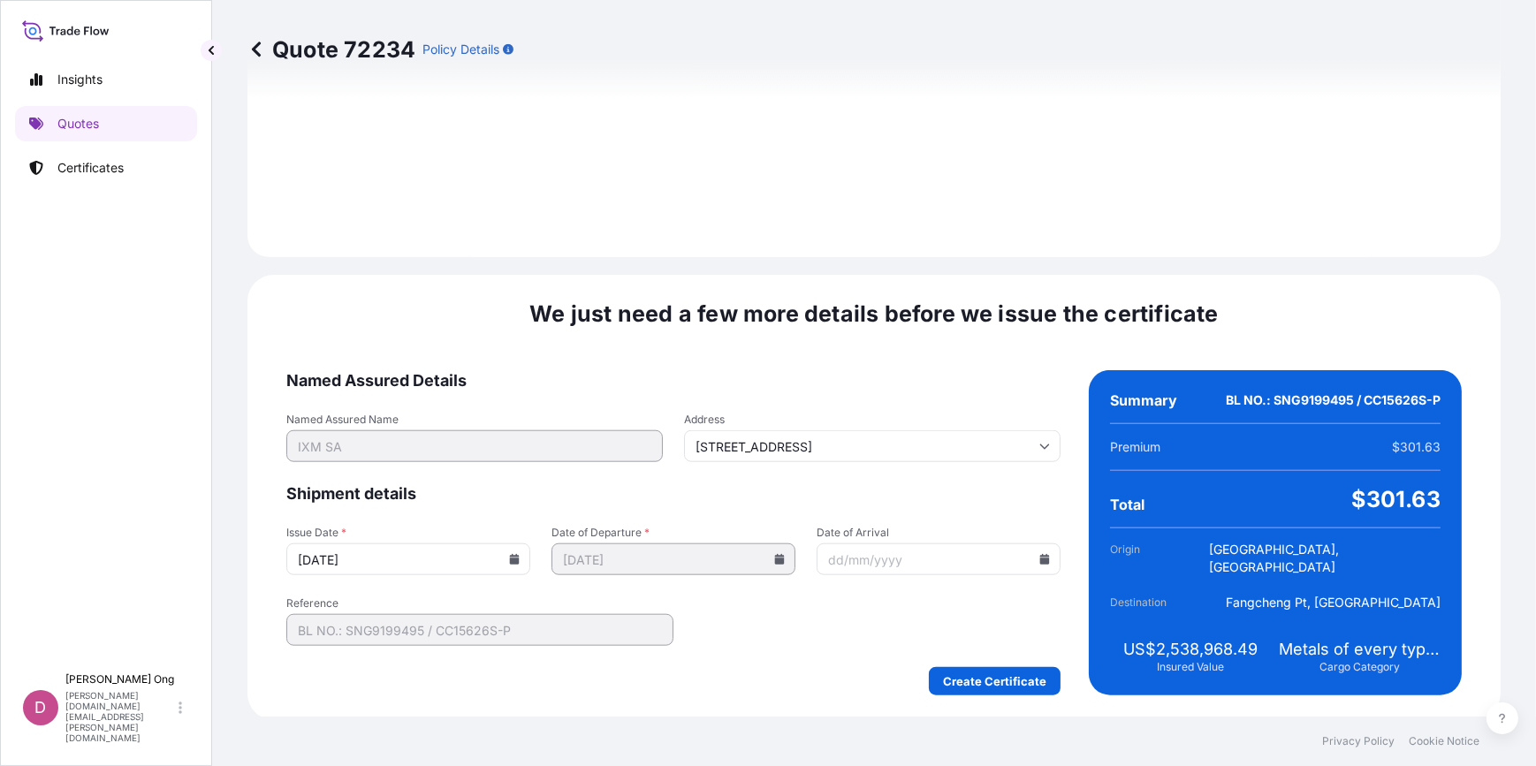
scroll to position [2162, 0]
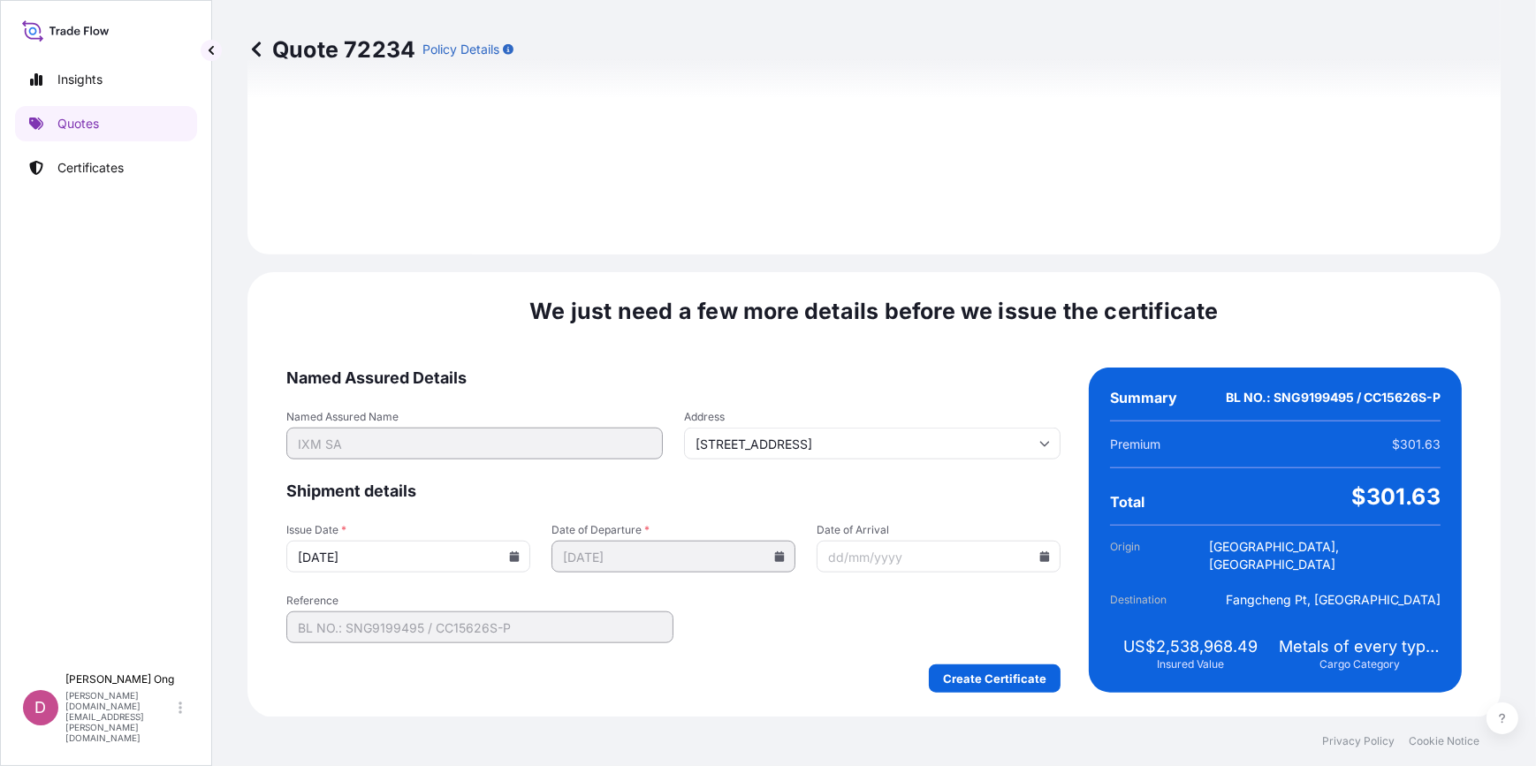
click at [516, 560] on div "29/09/2025" at bounding box center [408, 557] width 244 height 32
click at [500, 557] on input "29/09/2025" at bounding box center [408, 557] width 244 height 32
click at [513, 558] on icon at bounding box center [515, 557] width 10 height 11
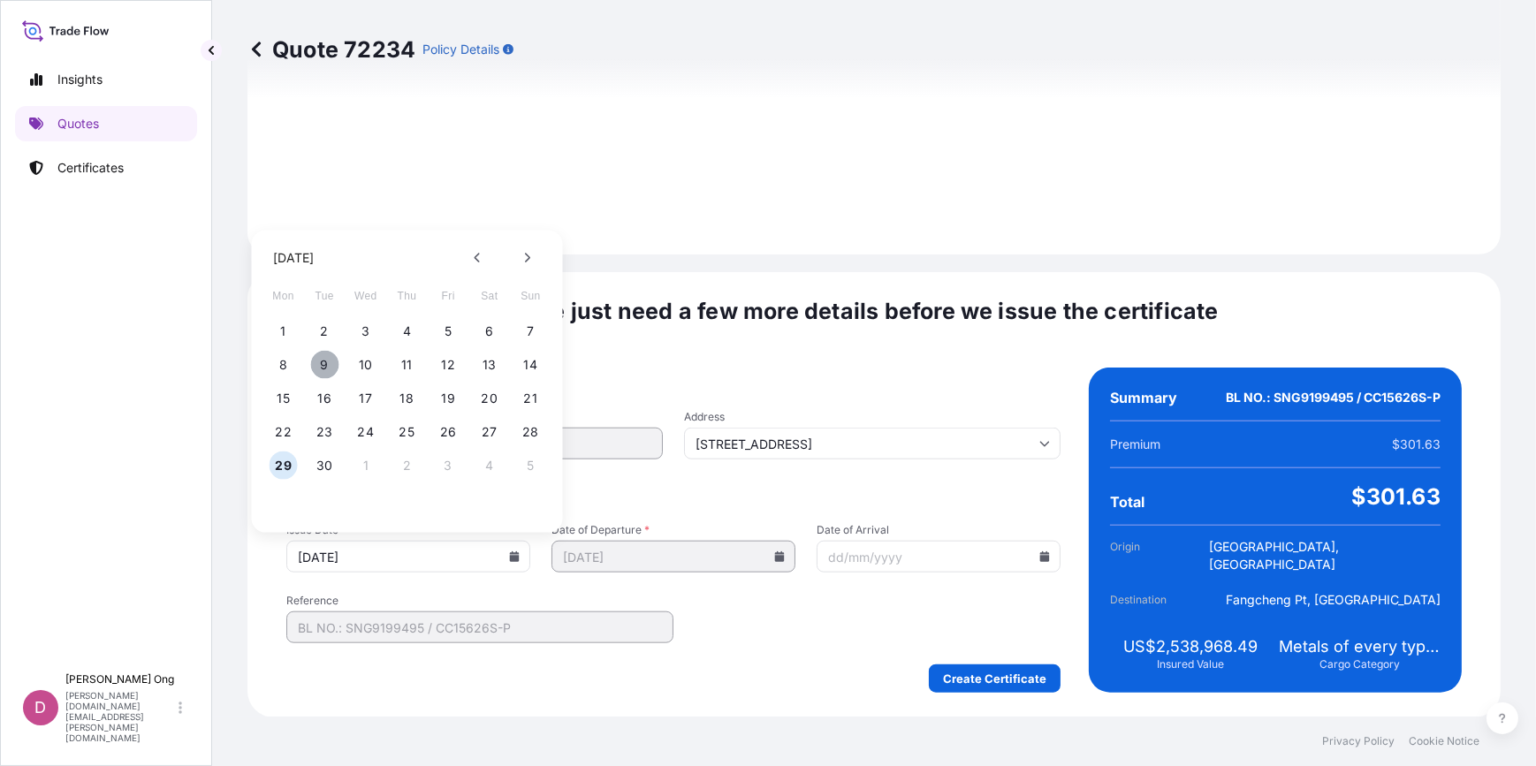
click at [322, 359] on button "9" at bounding box center [324, 365] width 28 height 28
type input "09/09/2025"
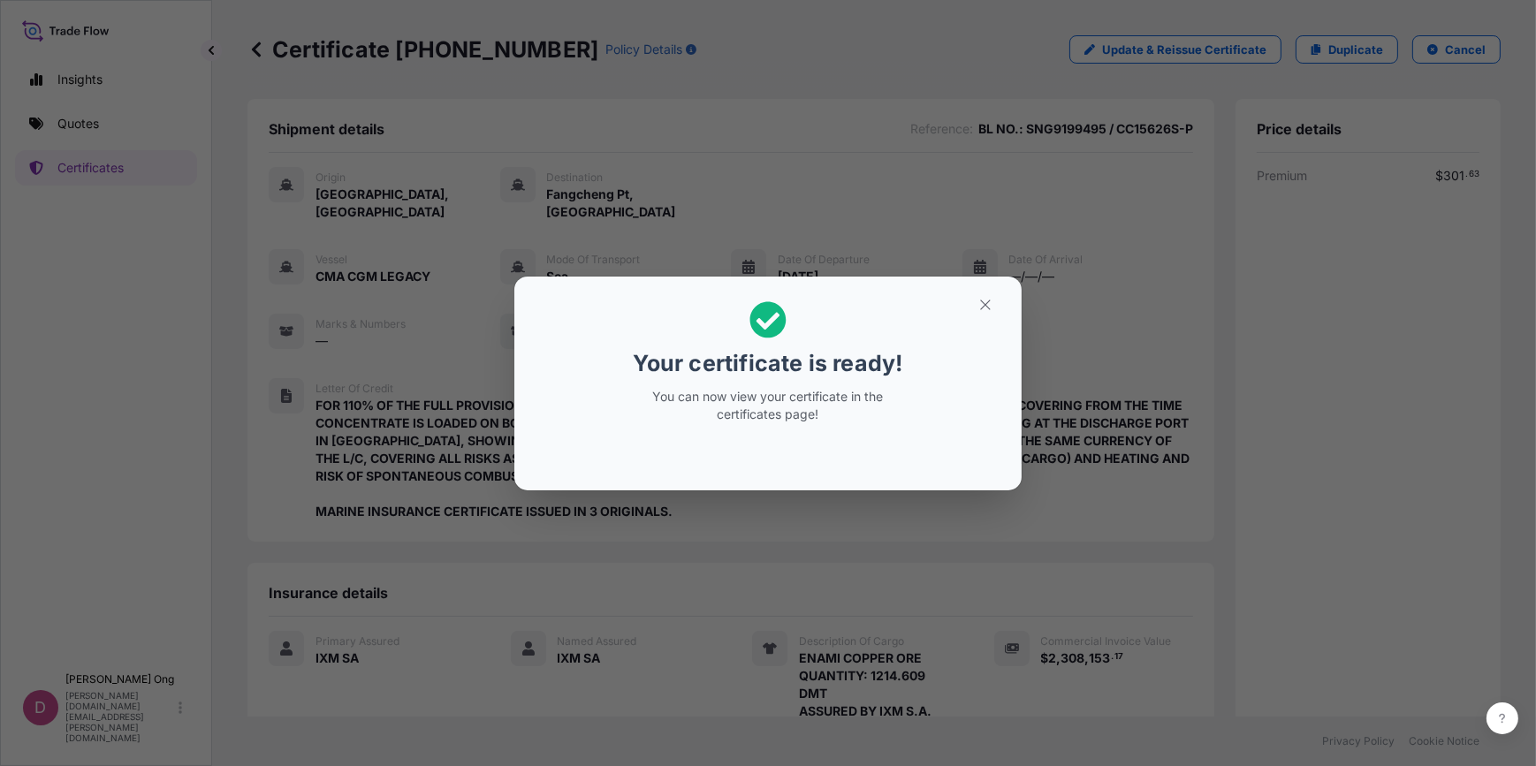
click at [986, 297] on icon "button" at bounding box center [986, 305] width 16 height 16
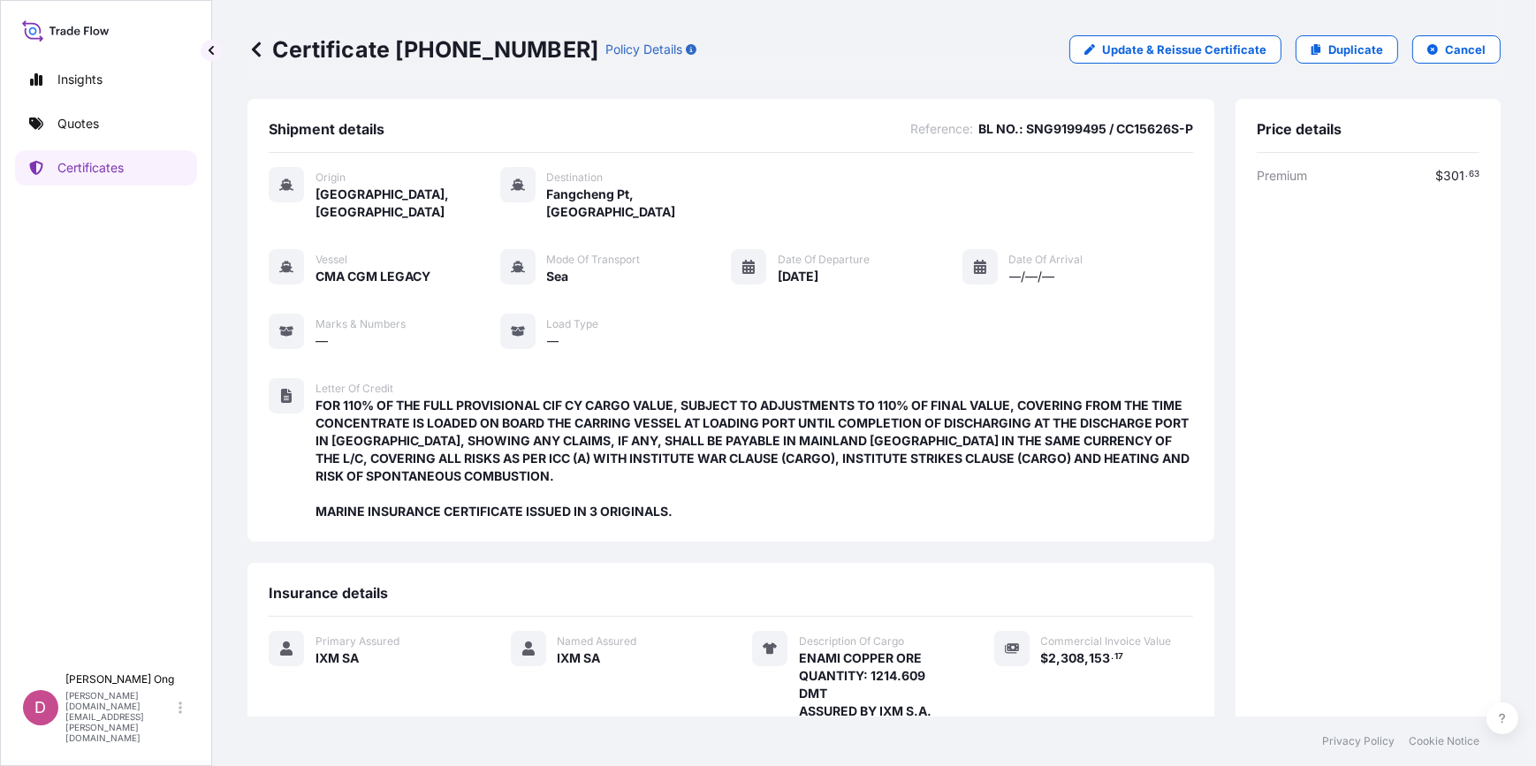
scroll to position [256, 0]
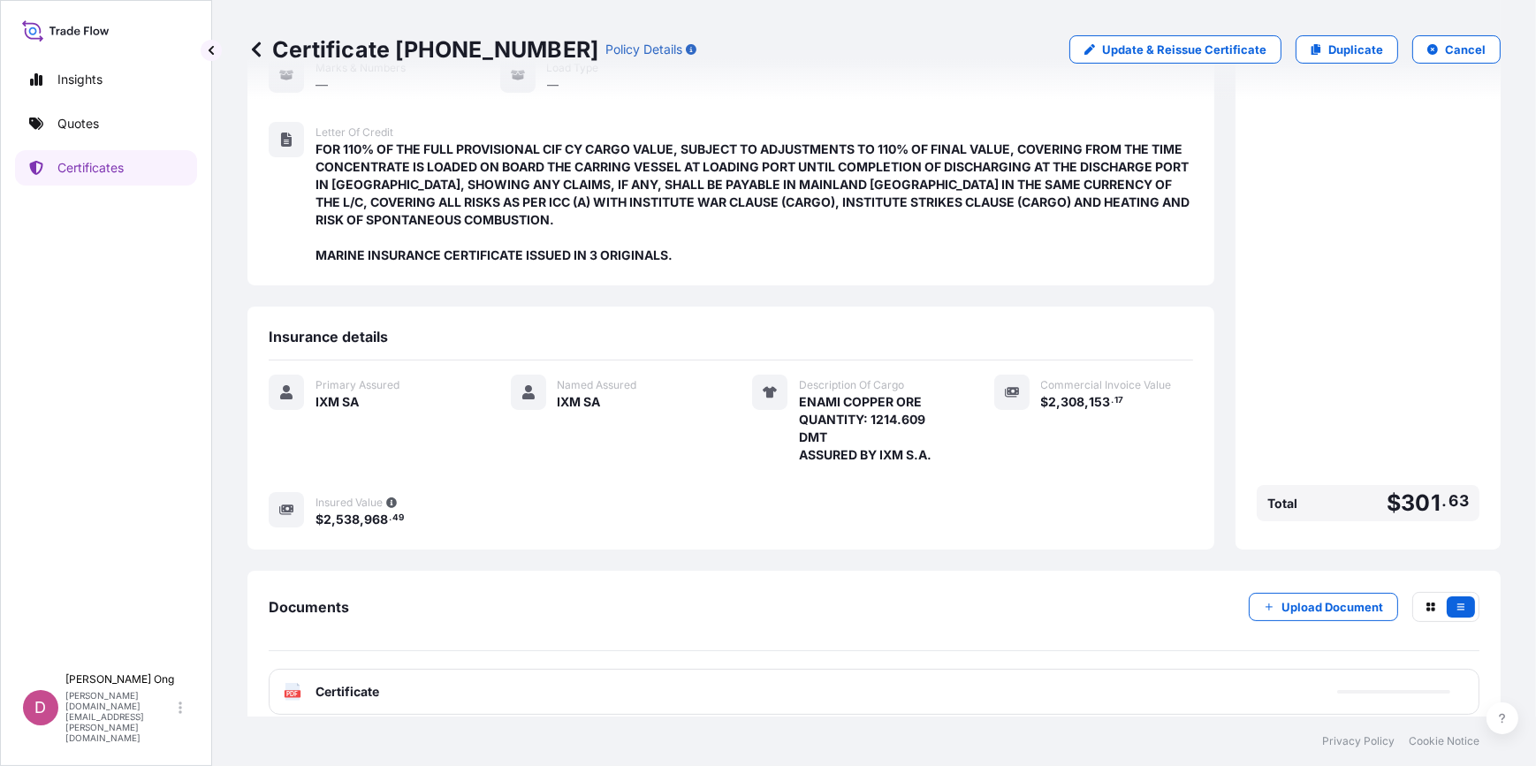
click at [621, 678] on div "PDF Certificate" at bounding box center [874, 692] width 1211 height 46
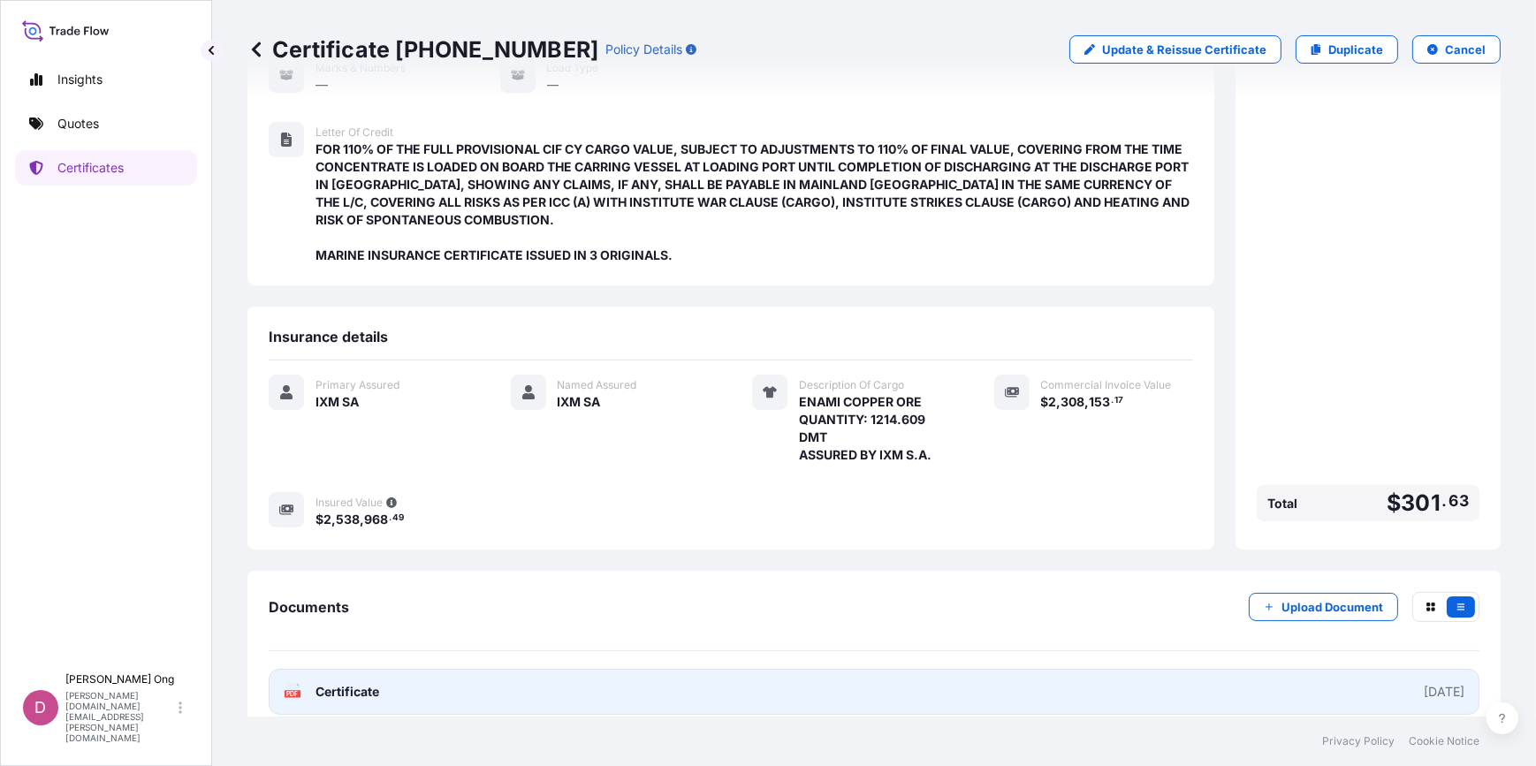
click at [621, 678] on link "PDF Certificate 2025-09-09" at bounding box center [874, 692] width 1211 height 46
